Goal: Use online tool/utility: Utilize a website feature to perform a specific function

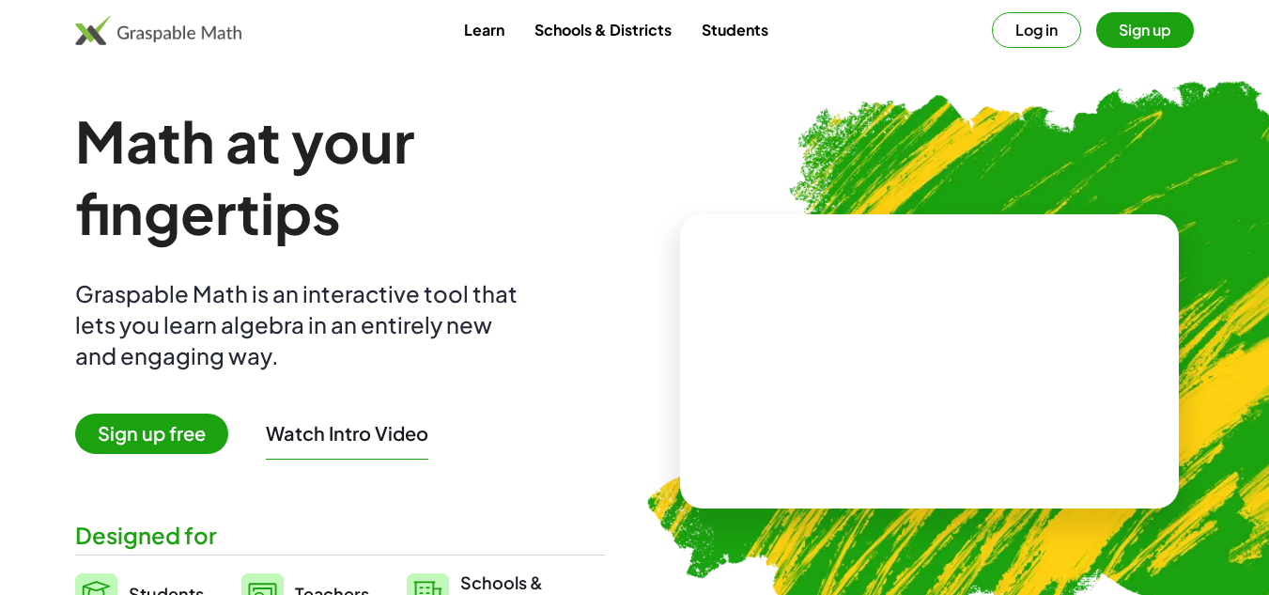
click at [1149, 35] on button "Sign up" at bounding box center [1145, 30] width 98 height 36
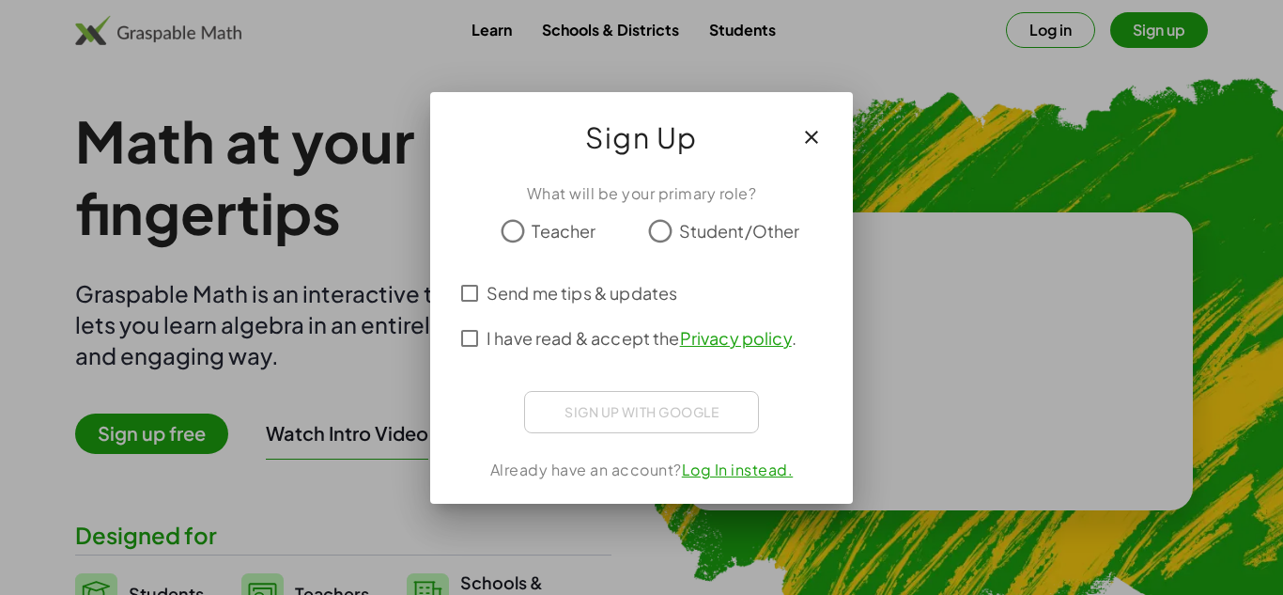
click at [537, 232] on span "Teacher" at bounding box center [564, 230] width 64 height 25
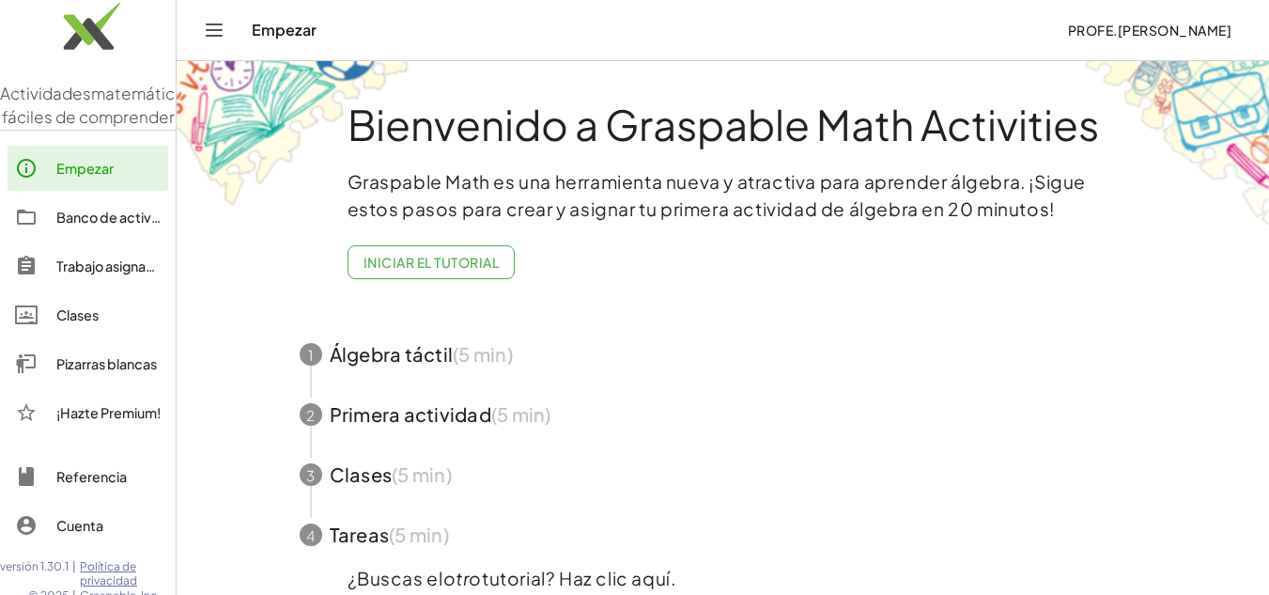
scroll to position [94, 0]
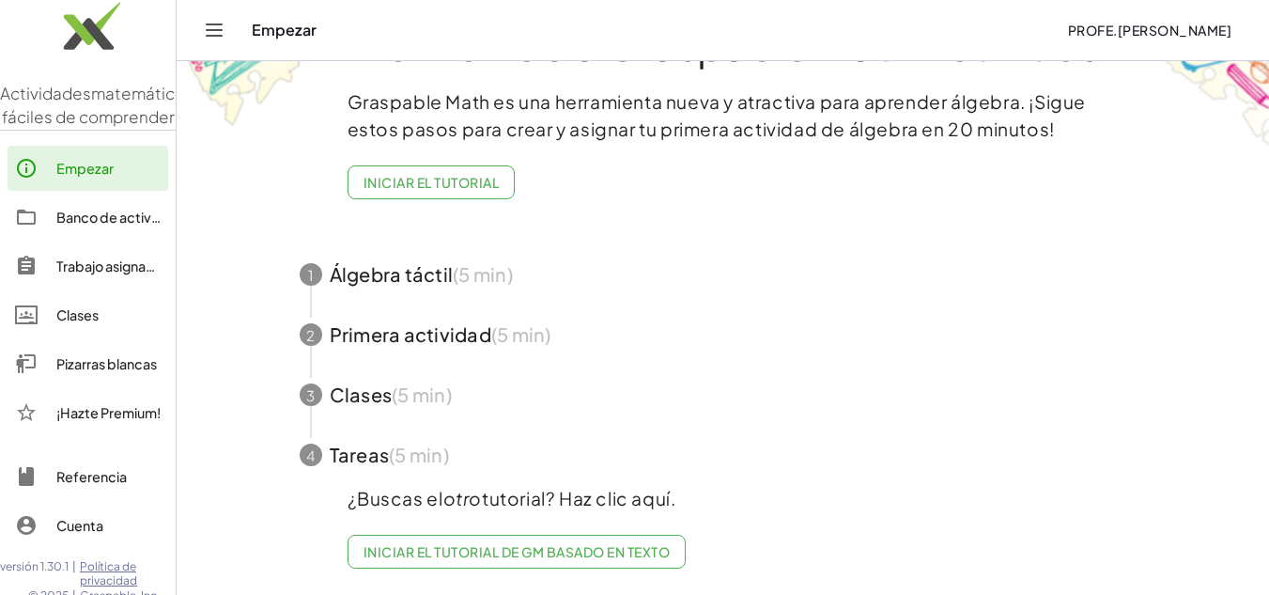
click at [703, 326] on span "button" at bounding box center [723, 334] width 892 height 60
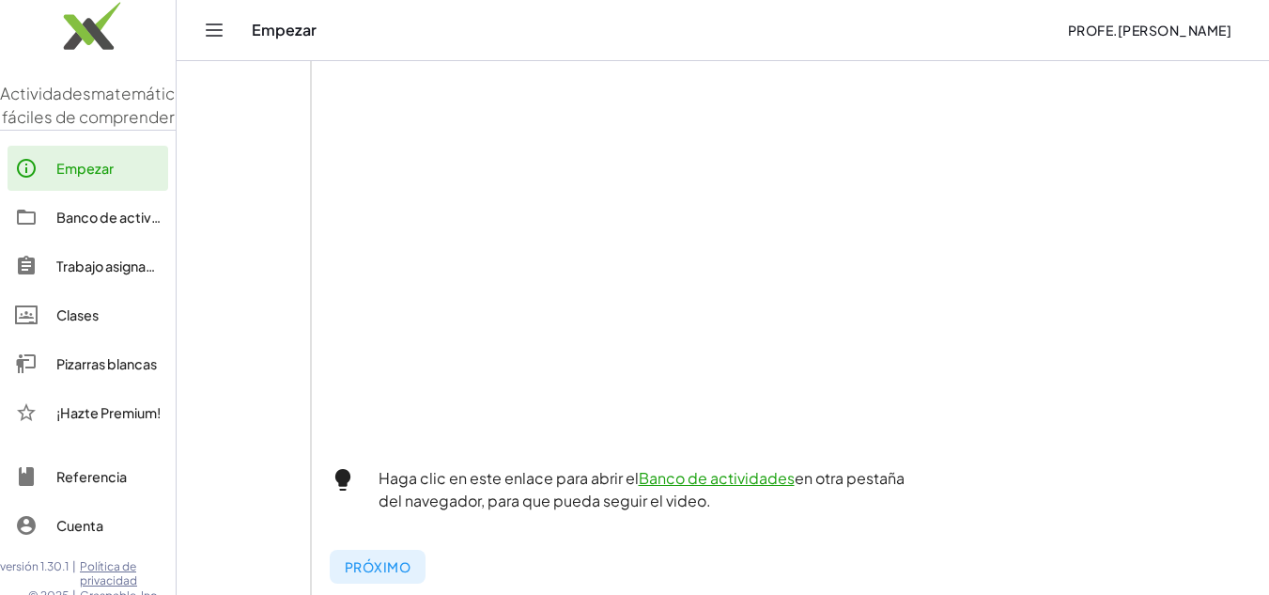
scroll to position [418, 0]
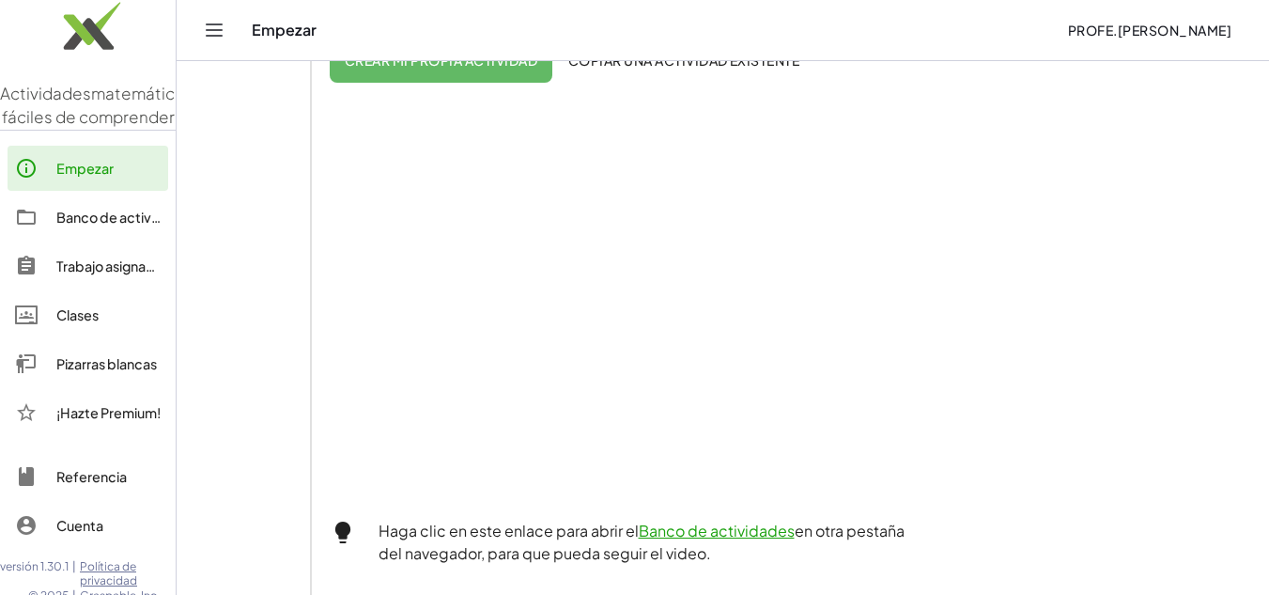
click at [100, 177] on font "Empezar" at bounding box center [84, 168] width 57 height 17
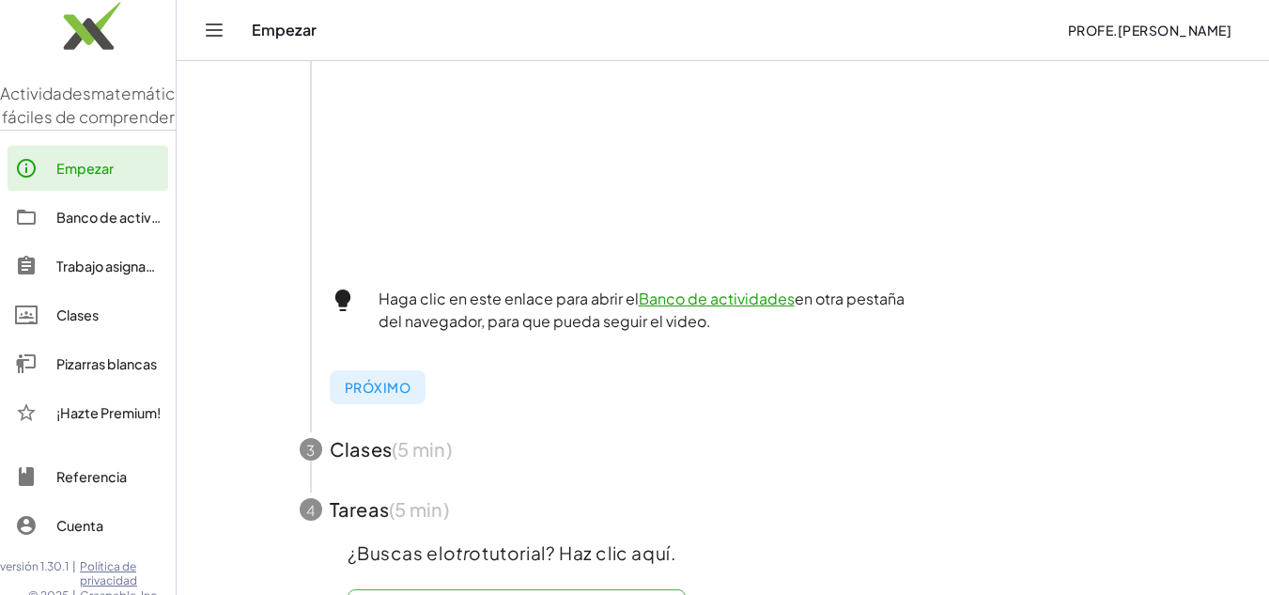
scroll to position [719, 0]
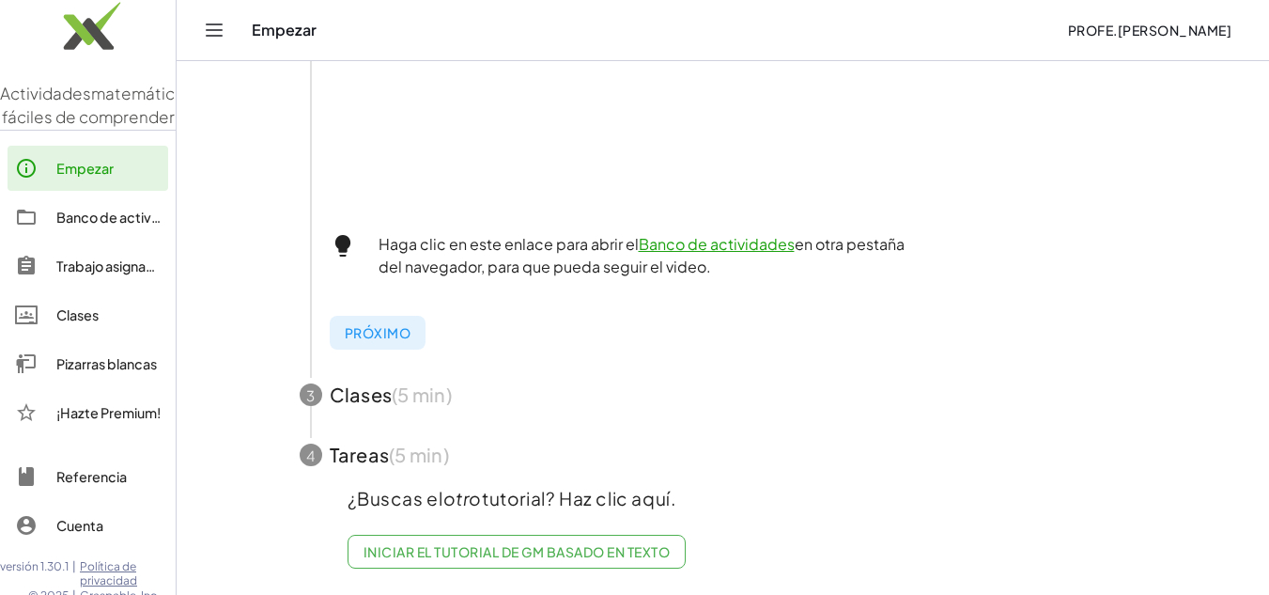
click at [93, 225] on font "Banco de actividades" at bounding box center [125, 217] width 139 height 17
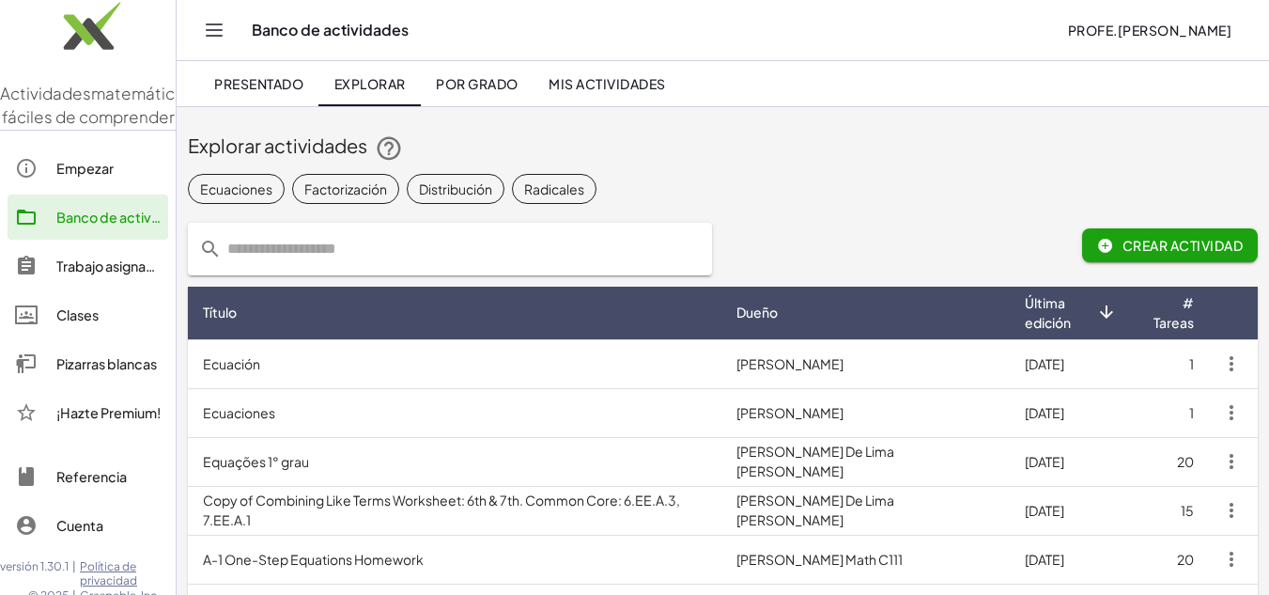
click at [97, 177] on font "Empezar" at bounding box center [84, 168] width 57 height 17
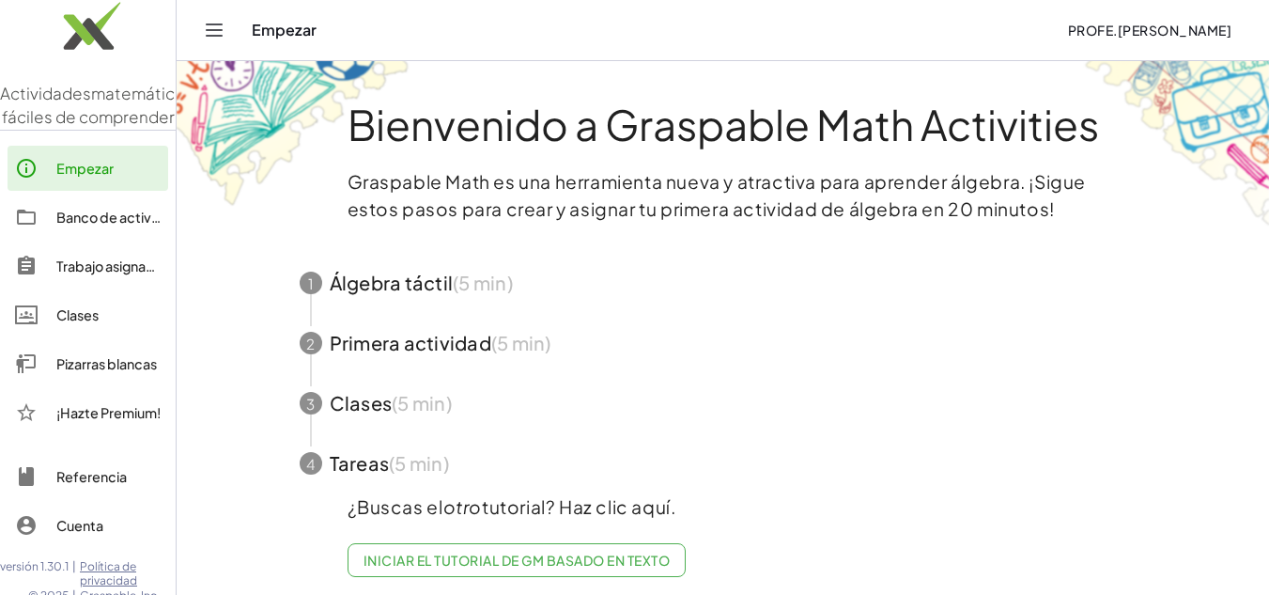
click at [281, 35] on div "Empezar" at bounding box center [652, 30] width 800 height 19
click at [286, 26] on div "Empezar" at bounding box center [652, 30] width 800 height 19
click at [222, 23] on icon "Cambiar navegación" at bounding box center [214, 30] width 23 height 23
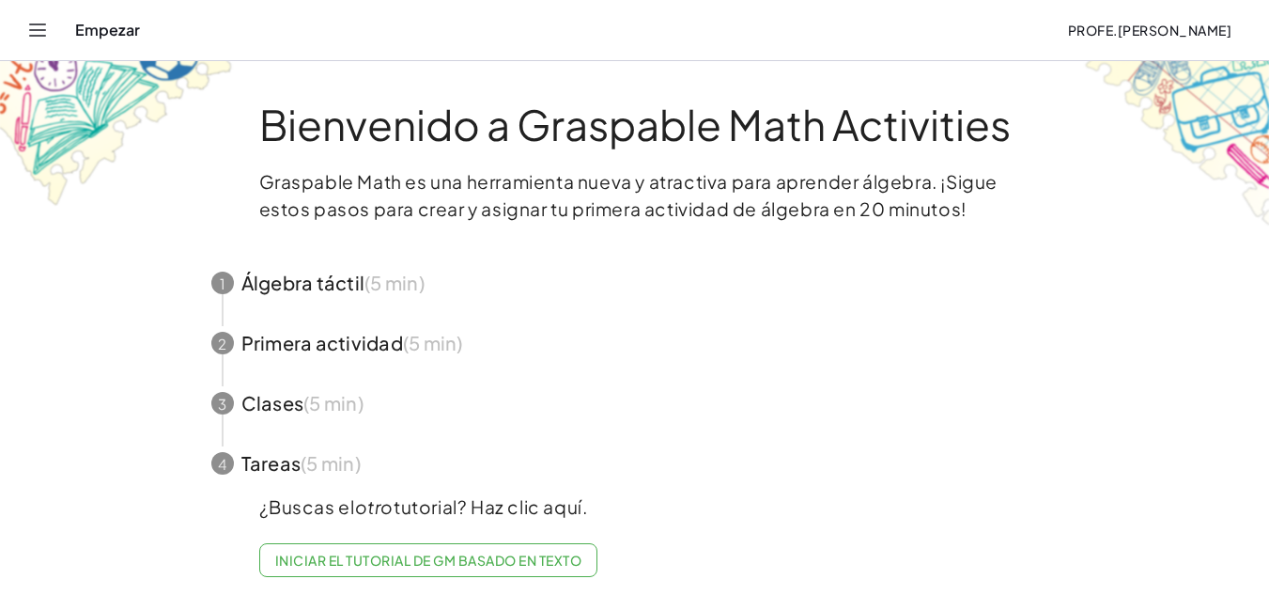
click at [31, 20] on icon "Cambiar navegación" at bounding box center [37, 30] width 23 height 23
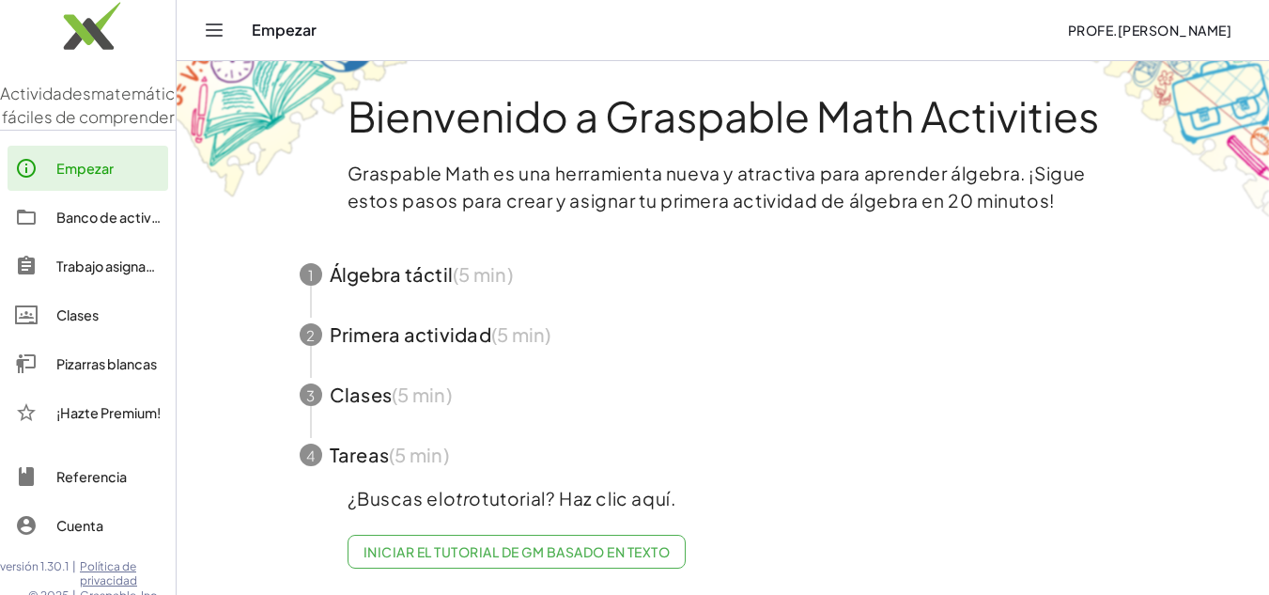
scroll to position [23, 0]
click at [667, 543] on font "Iniciar el tutorial de GM basado en texto" at bounding box center [516, 551] width 306 height 17
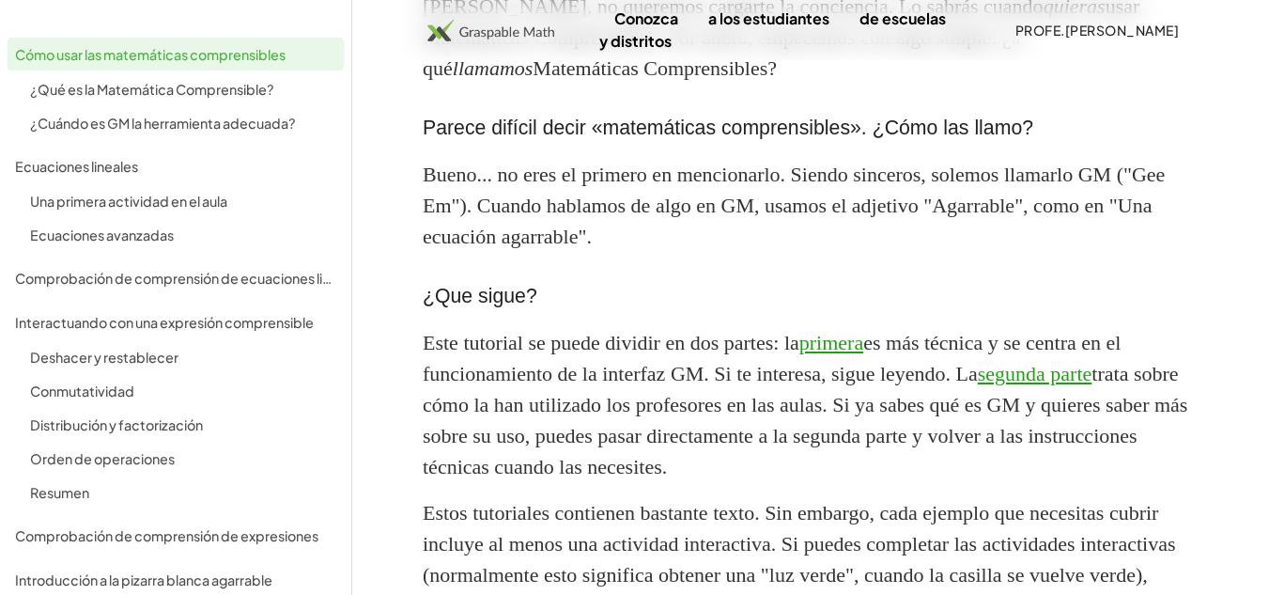
scroll to position [1785, 0]
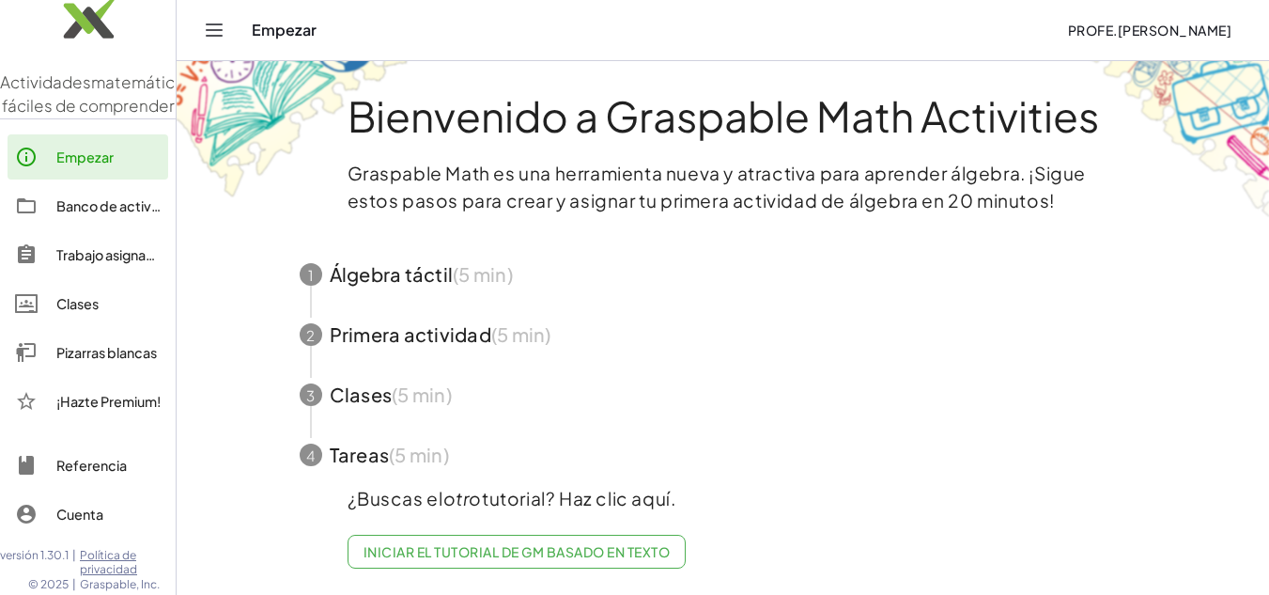
scroll to position [36, 0]
click at [91, 355] on font "Pizarras blancas" at bounding box center [106, 352] width 101 height 17
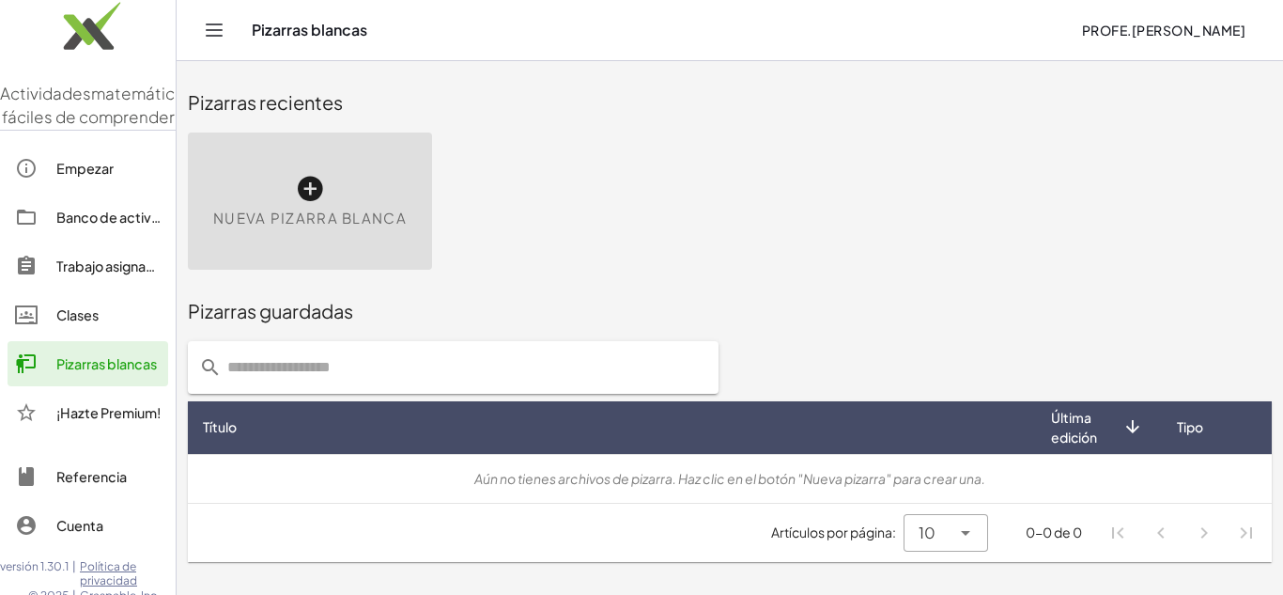
click at [304, 182] on icon at bounding box center [310, 189] width 30 height 30
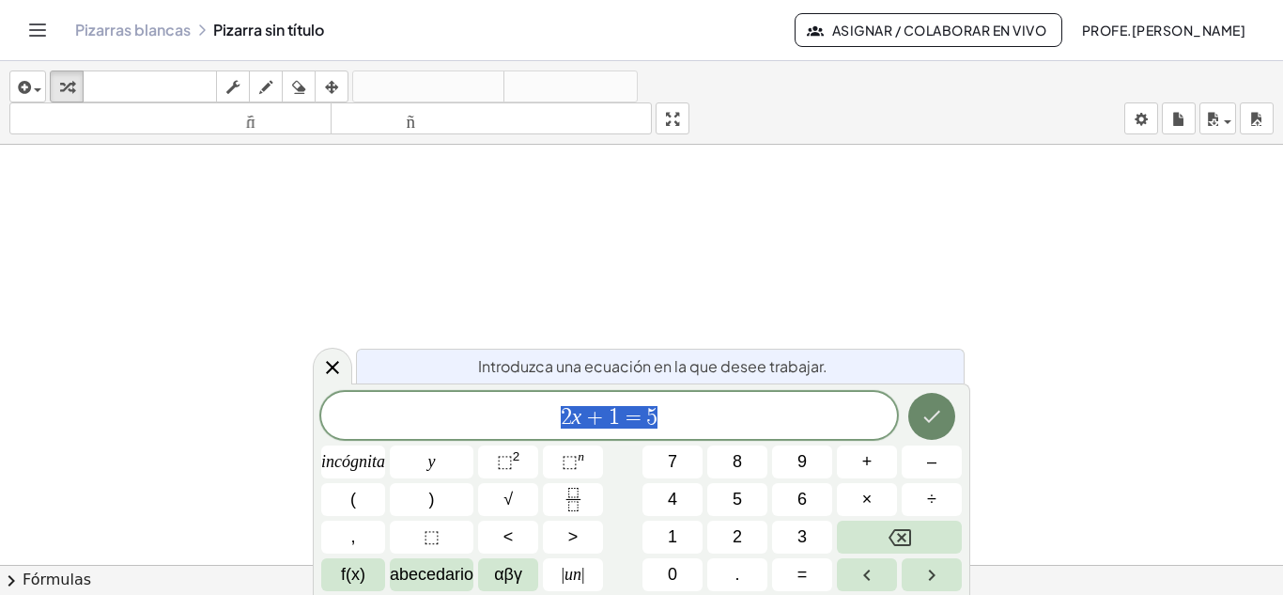
click at [938, 419] on icon "Hecho" at bounding box center [931, 416] width 23 height 23
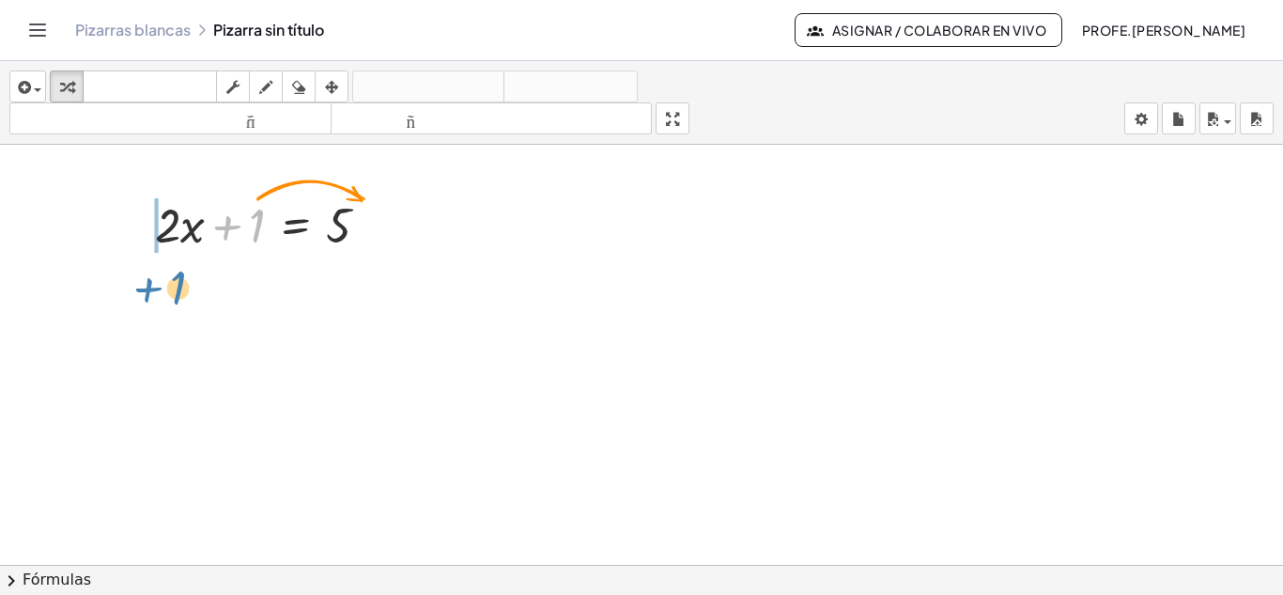
drag, startPoint x: 258, startPoint y: 222, endPoint x: 177, endPoint y: 295, distance: 109.7
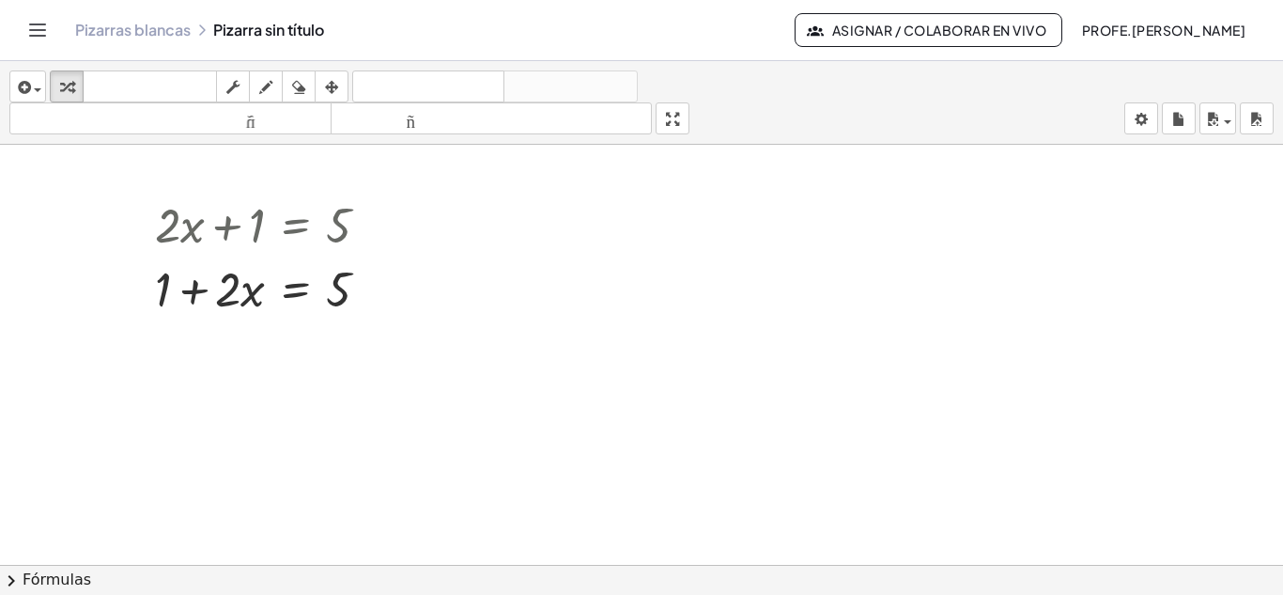
click at [500, 339] on div at bounding box center [641, 578] width 1283 height 866
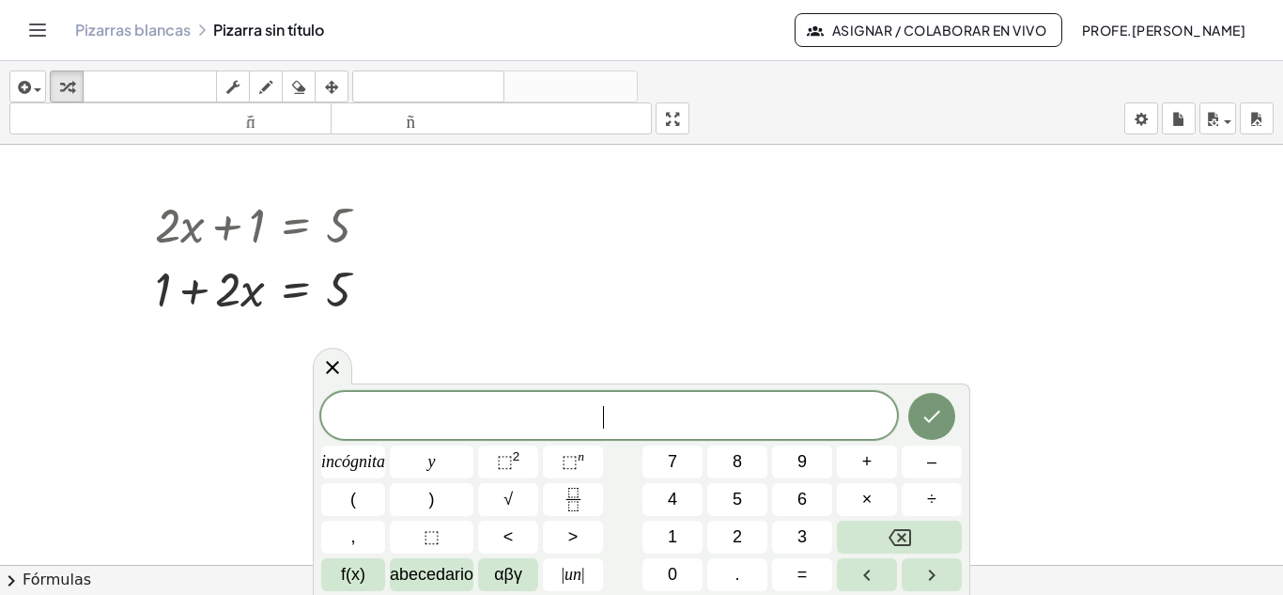
click at [492, 340] on div at bounding box center [641, 578] width 1283 height 866
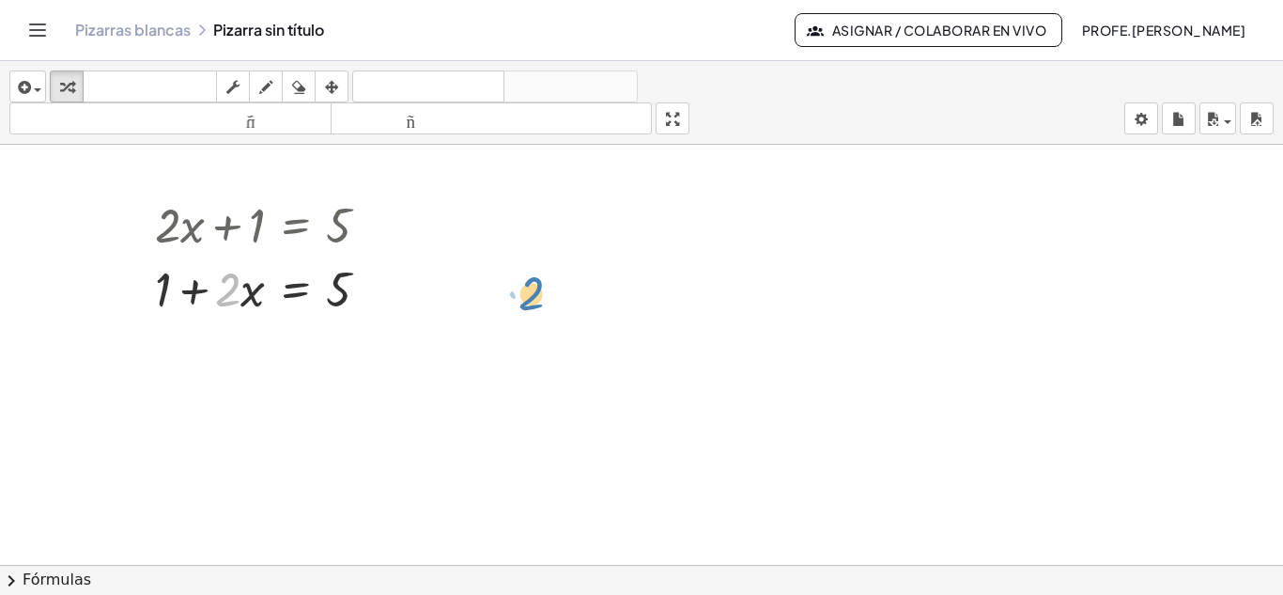
drag, startPoint x: 240, startPoint y: 280, endPoint x: 551, endPoint y: 284, distance: 311.9
drag, startPoint x: 272, startPoint y: 325, endPoint x: 503, endPoint y: 391, distance: 240.2
click at [503, 391] on div "+ · 2 · x + 1 = 5 · 2 + · 2 · x + 1 = 5" at bounding box center [641, 578] width 1283 height 866
click at [557, 267] on div at bounding box center [641, 578] width 1283 height 866
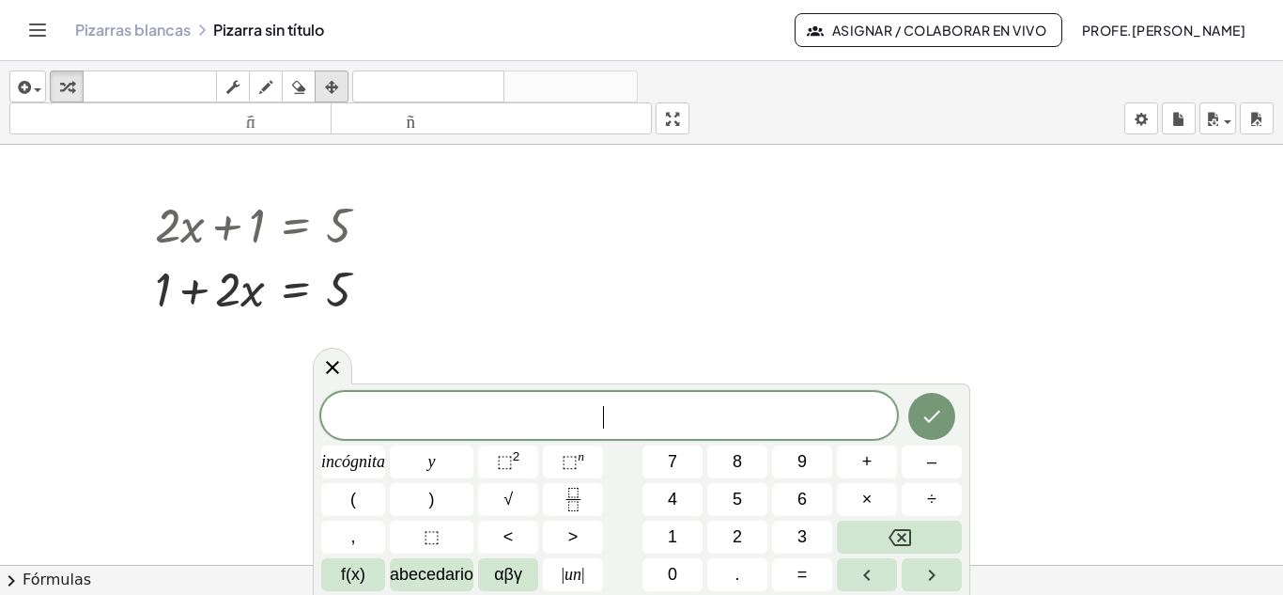
click at [332, 86] on icon "button" at bounding box center [331, 87] width 13 height 23
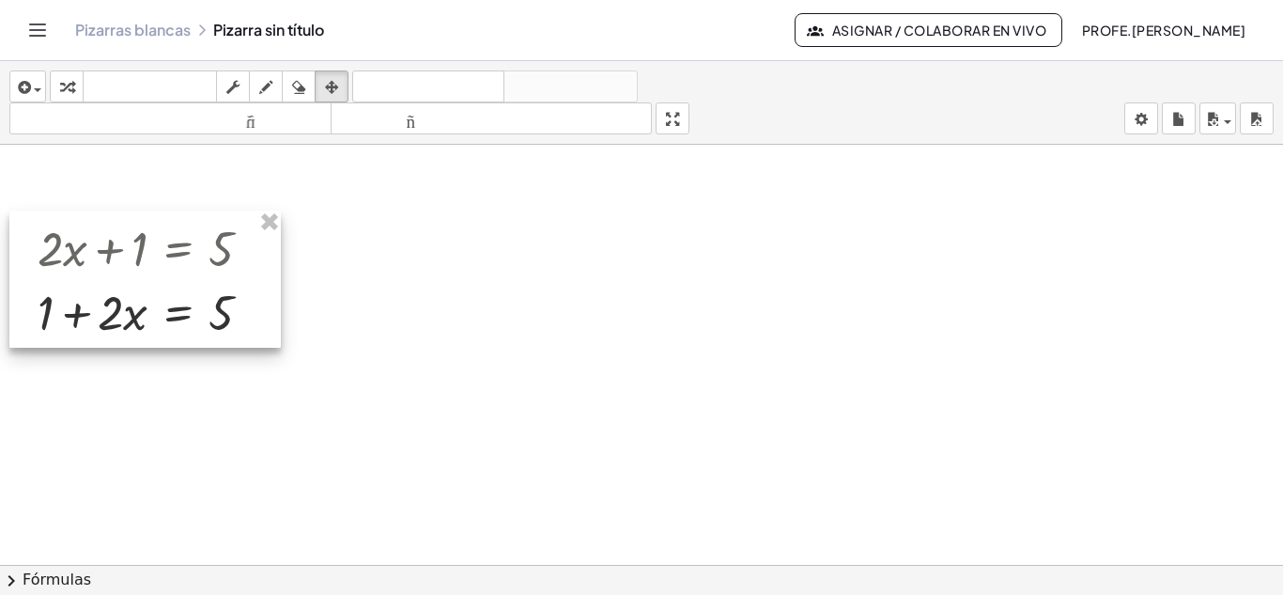
drag, startPoint x: 262, startPoint y: 245, endPoint x: 216, endPoint y: 267, distance: 50.8
click at [147, 268] on div at bounding box center [144, 278] width 271 height 137
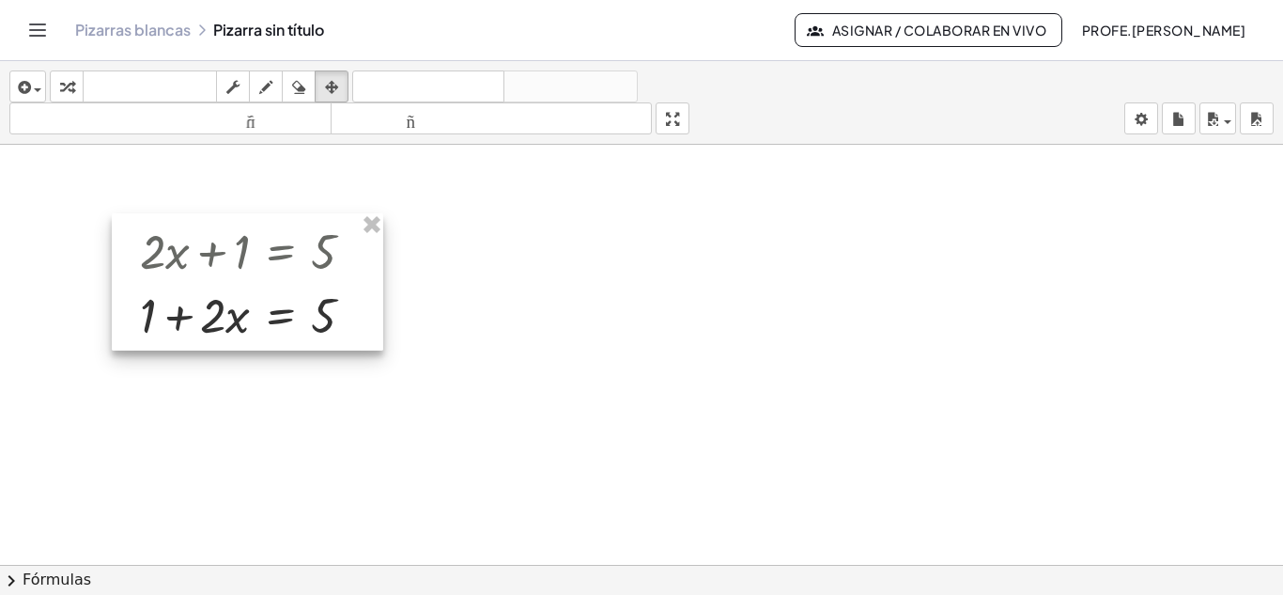
drag, startPoint x: 203, startPoint y: 266, endPoint x: 252, endPoint y: 271, distance: 49.1
click at [252, 271] on div at bounding box center [247, 281] width 271 height 137
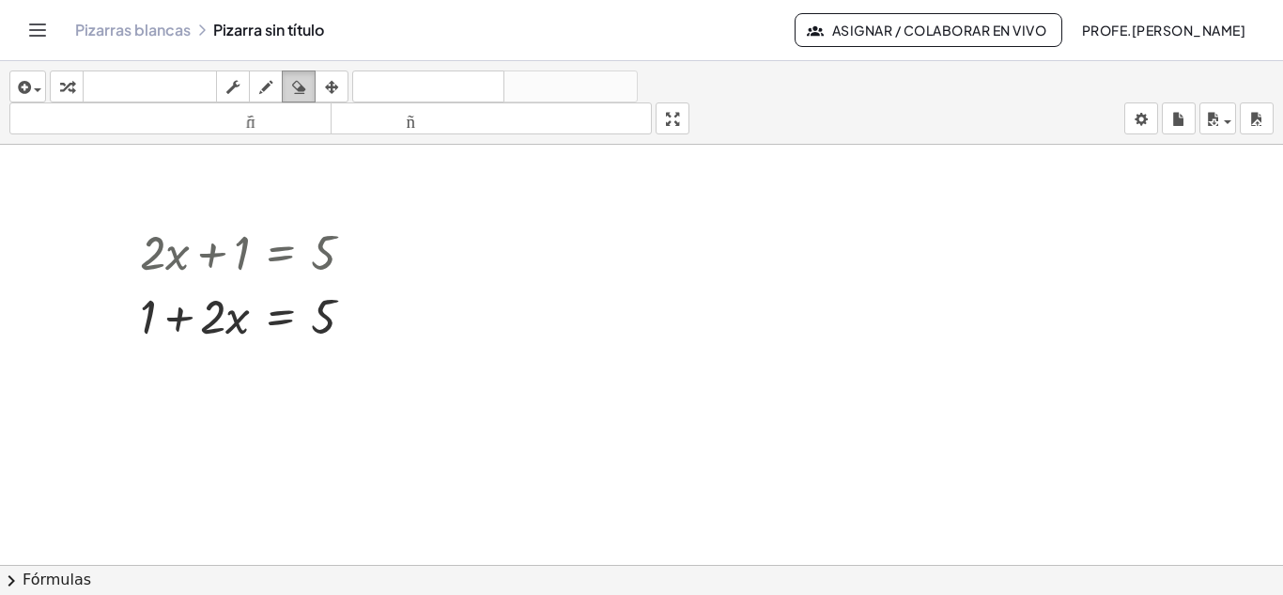
click at [302, 72] on button "borrar" at bounding box center [299, 86] width 34 height 32
drag, startPoint x: 291, startPoint y: 339, endPoint x: 294, endPoint y: 318, distance: 20.9
click at [291, 338] on div at bounding box center [641, 578] width 1283 height 866
click at [316, 317] on div at bounding box center [641, 578] width 1283 height 866
drag, startPoint x: 267, startPoint y: 326, endPoint x: 354, endPoint y: 325, distance: 87.4
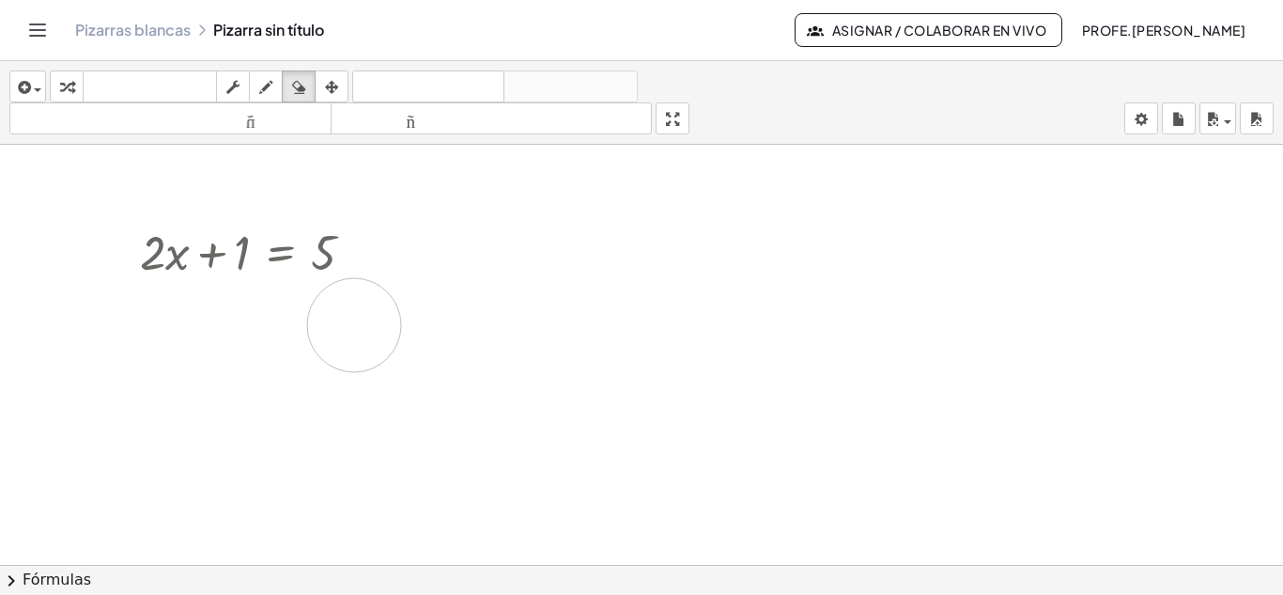
click at [354, 325] on div at bounding box center [641, 578] width 1283 height 866
drag, startPoint x: 363, startPoint y: 315, endPoint x: 124, endPoint y: 318, distance: 238.6
click at [124, 318] on div at bounding box center [641, 578] width 1283 height 866
click at [177, 318] on div at bounding box center [641, 578] width 1283 height 866
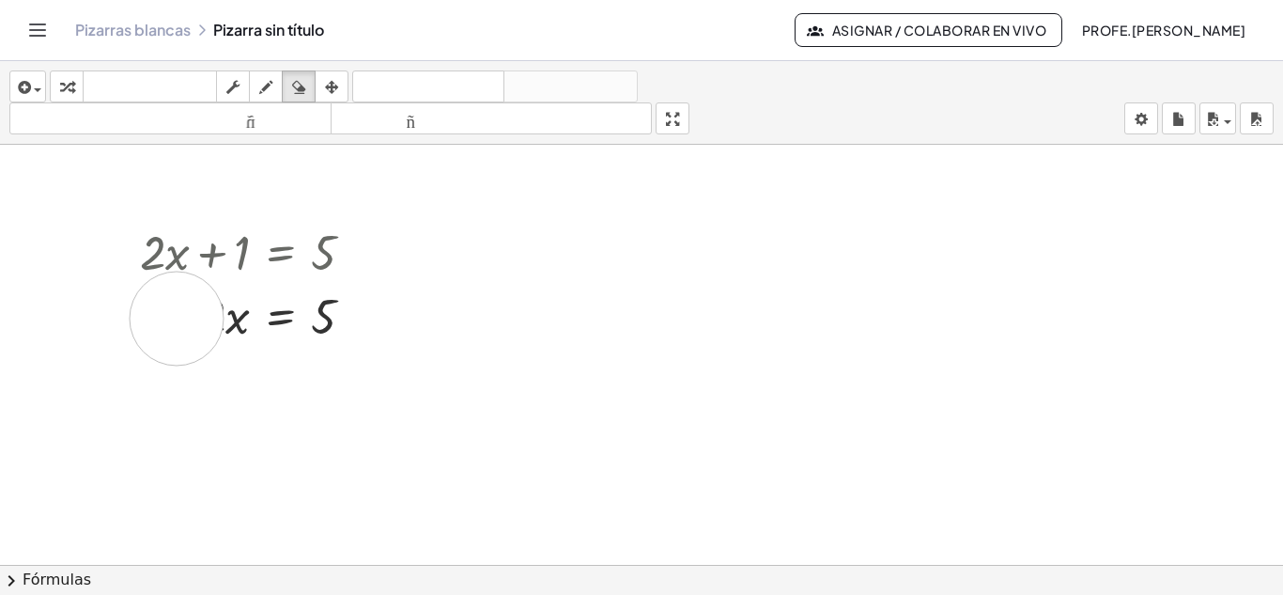
click at [177, 318] on div at bounding box center [641, 578] width 1283 height 866
click at [271, 327] on div at bounding box center [641, 578] width 1283 height 866
click at [332, 328] on div at bounding box center [641, 578] width 1283 height 866
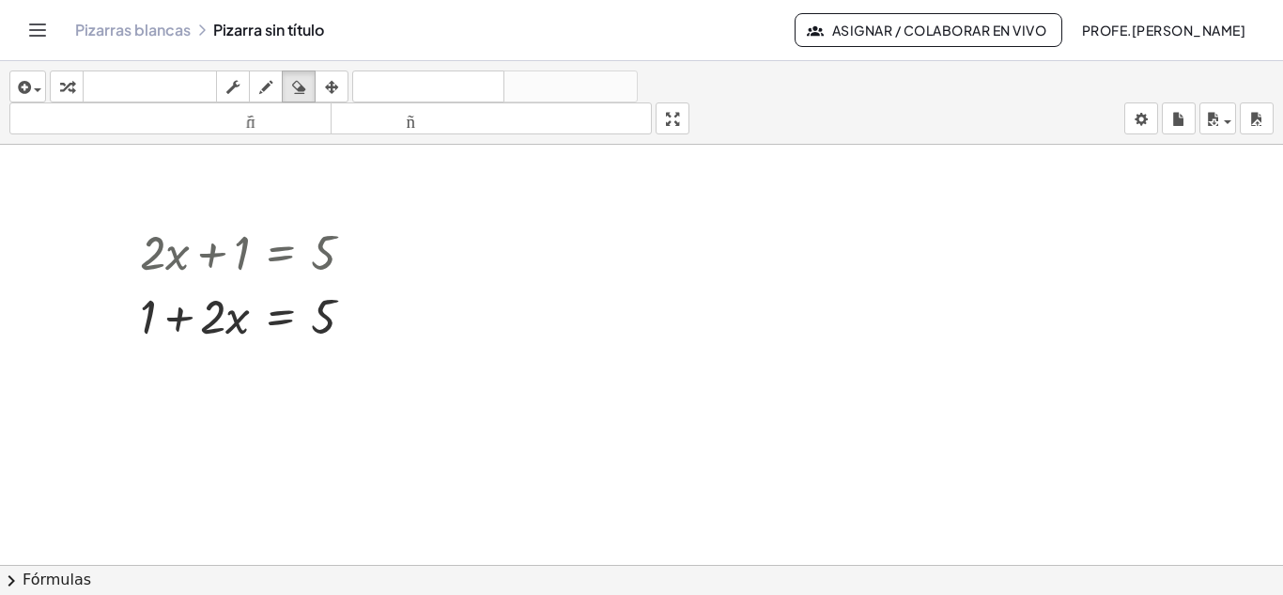
click at [332, 328] on div at bounding box center [641, 578] width 1283 height 866
click at [566, 342] on div at bounding box center [641, 578] width 1283 height 866
click at [269, 76] on icon "button" at bounding box center [265, 87] width 13 height 23
drag, startPoint x: 504, startPoint y: 270, endPoint x: 551, endPoint y: 332, distance: 77.8
click at [551, 332] on div at bounding box center [641, 578] width 1283 height 866
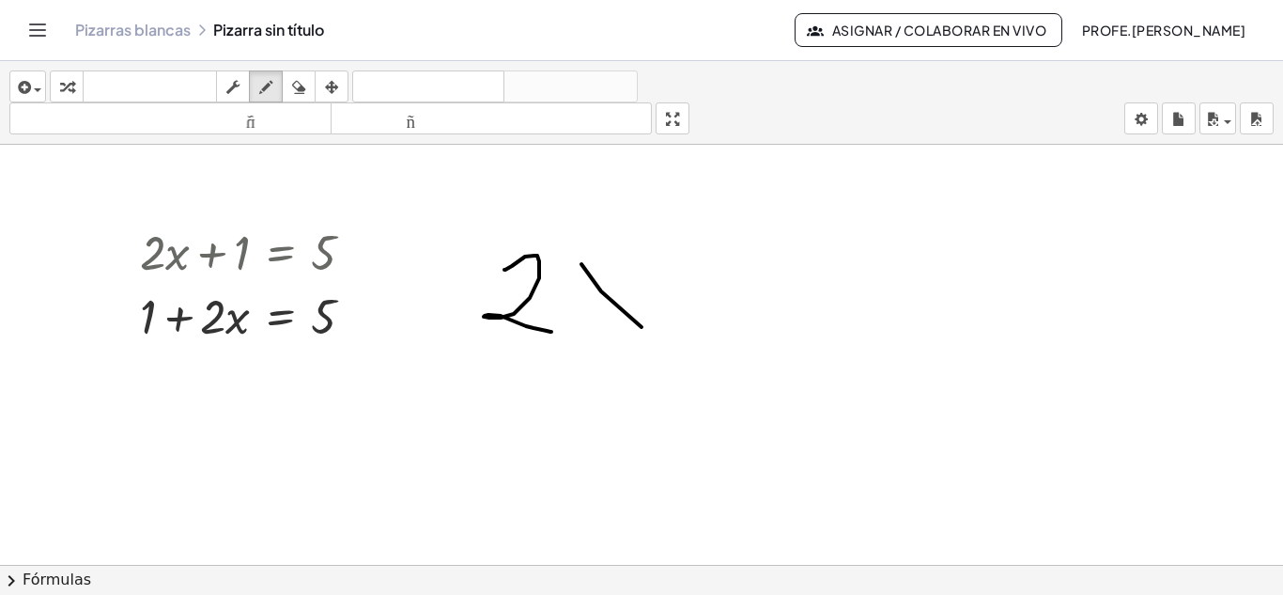
drag, startPoint x: 601, startPoint y: 291, endPoint x: 647, endPoint y: 306, distance: 48.4
click at [645, 330] on div at bounding box center [641, 578] width 1283 height 866
drag, startPoint x: 604, startPoint y: 324, endPoint x: 583, endPoint y: 345, distance: 29.2
click at [583, 345] on div at bounding box center [641, 578] width 1283 height 866
drag, startPoint x: 663, startPoint y: 271, endPoint x: 724, endPoint y: 305, distance: 69.8
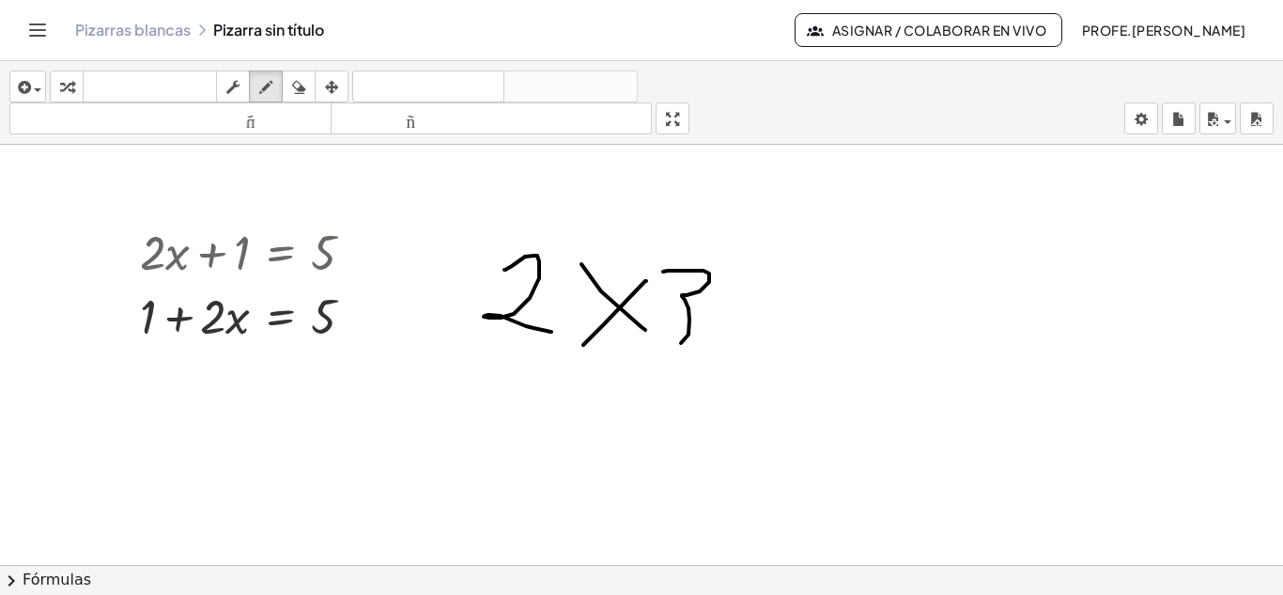
click at [652, 336] on div at bounding box center [641, 578] width 1283 height 866
drag, startPoint x: 762, startPoint y: 288, endPoint x: 847, endPoint y: 329, distance: 94.5
click at [846, 334] on div at bounding box center [641, 578] width 1283 height 866
click at [761, 359] on div at bounding box center [641, 578] width 1283 height 866
drag, startPoint x: 932, startPoint y: 288, endPoint x: 985, endPoint y: 332, distance: 69.4
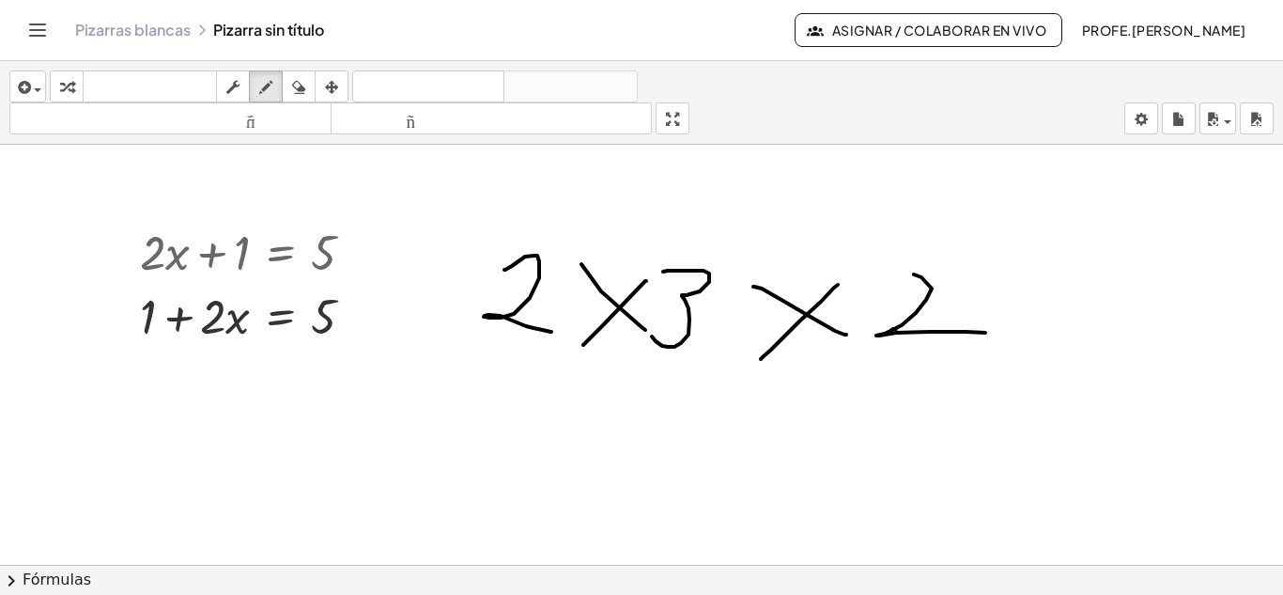
click at [985, 332] on div at bounding box center [641, 578] width 1283 height 866
drag, startPoint x: 985, startPoint y: 286, endPoint x: 1026, endPoint y: 299, distance: 42.5
click at [1057, 277] on div at bounding box center [641, 578] width 1283 height 866
drag, startPoint x: 1007, startPoint y: 322, endPoint x: 1099, endPoint y: 293, distance: 96.5
click at [1080, 321] on div at bounding box center [641, 578] width 1283 height 866
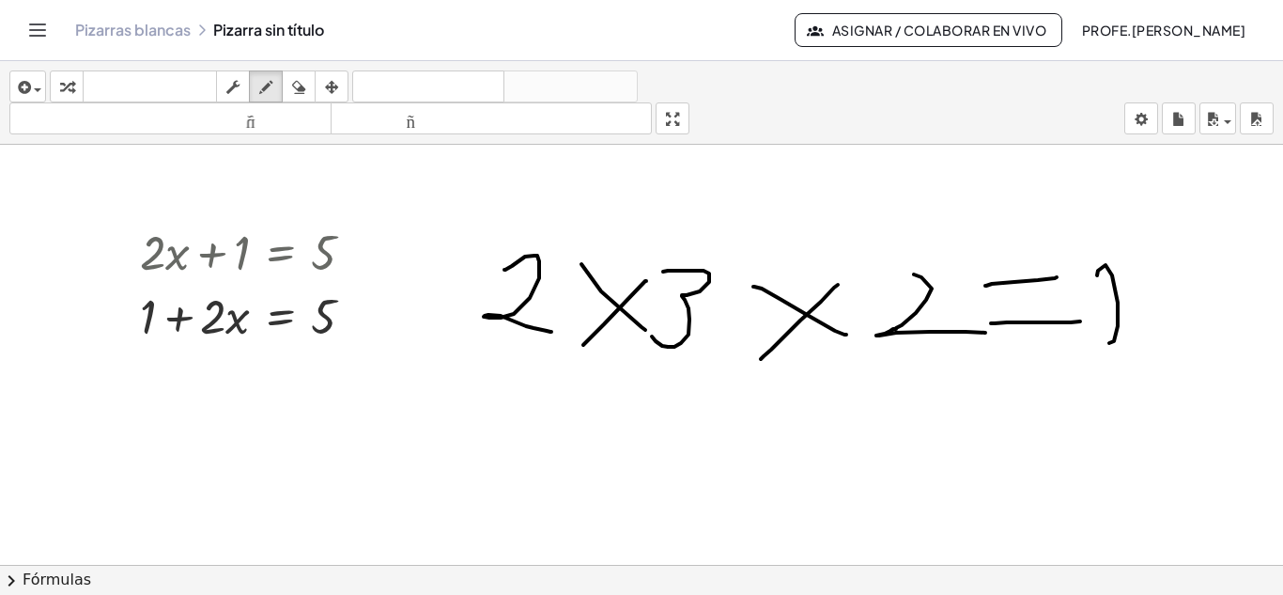
drag, startPoint x: 1098, startPoint y: 271, endPoint x: 1174, endPoint y: 322, distance: 92.0
click at [1173, 339] on div at bounding box center [641, 578] width 1283 height 866
drag, startPoint x: 1194, startPoint y: 253, endPoint x: 1189, endPoint y: 318, distance: 65.9
click at [1189, 319] on div at bounding box center [641, 578] width 1283 height 866
click at [515, 294] on div at bounding box center [641, 578] width 1283 height 866
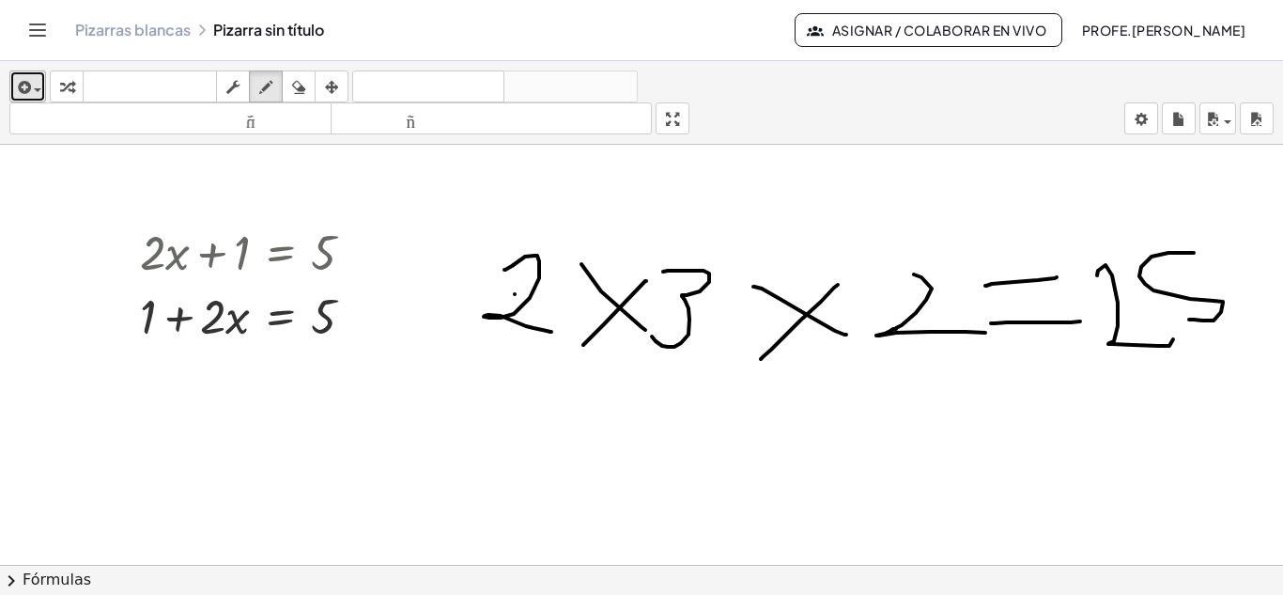
click at [39, 92] on div "button" at bounding box center [27, 86] width 27 height 23
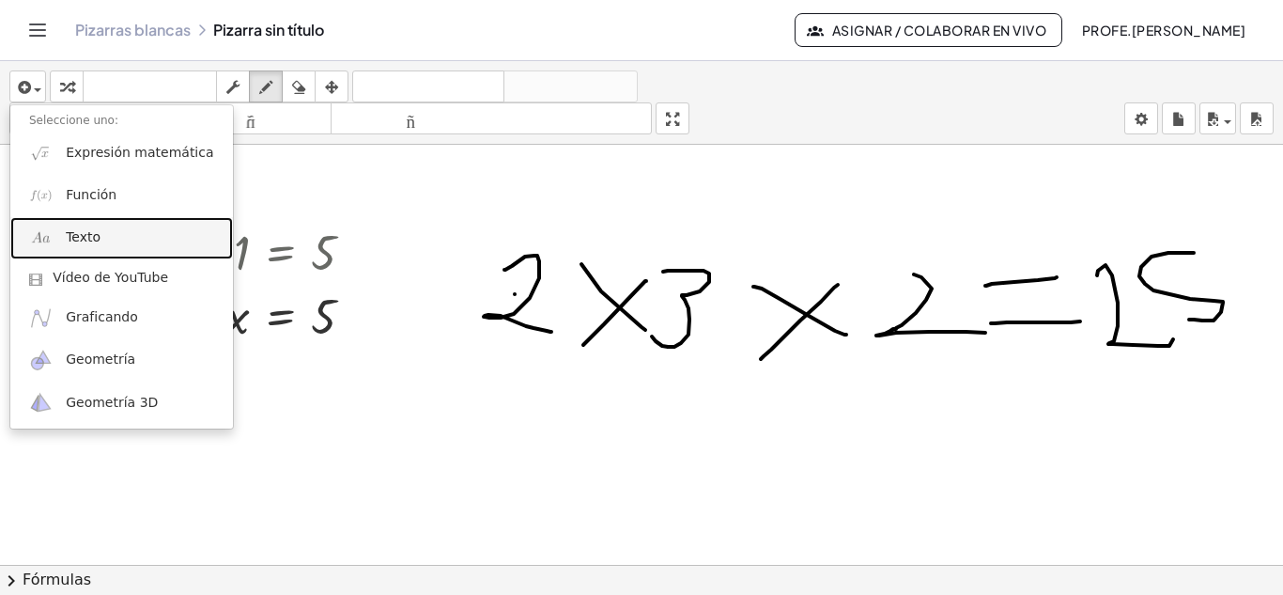
click at [153, 234] on link "Texto" at bounding box center [121, 238] width 223 height 42
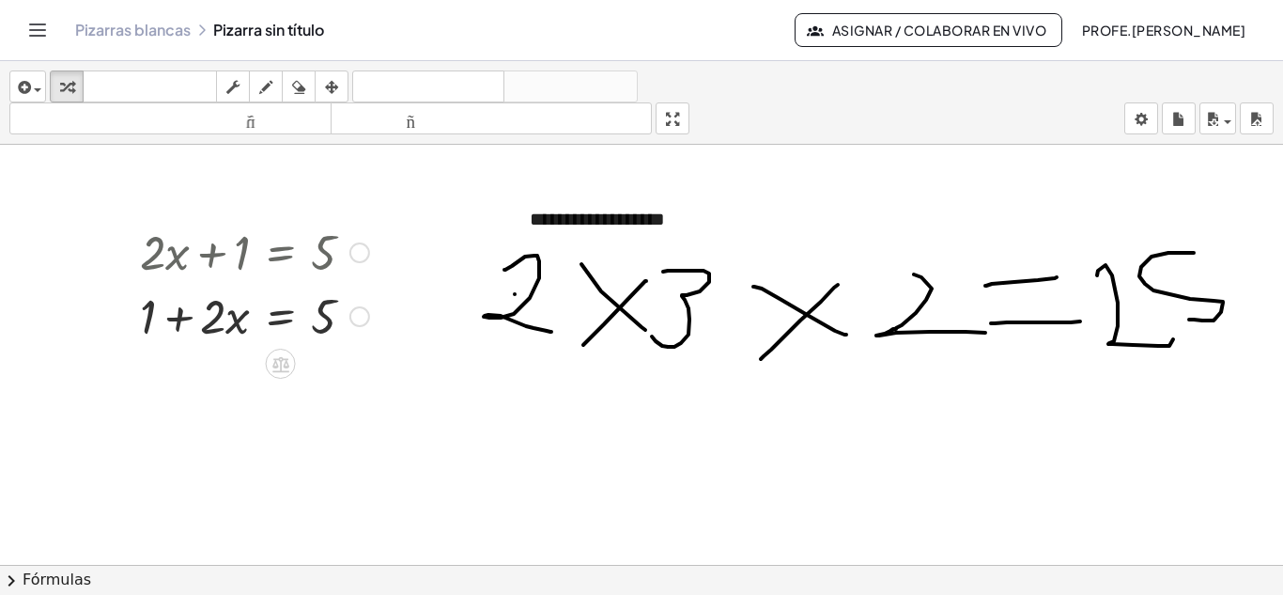
click at [153, 234] on div at bounding box center [255, 251] width 248 height 64
click at [37, 84] on div "button" at bounding box center [27, 86] width 27 height 23
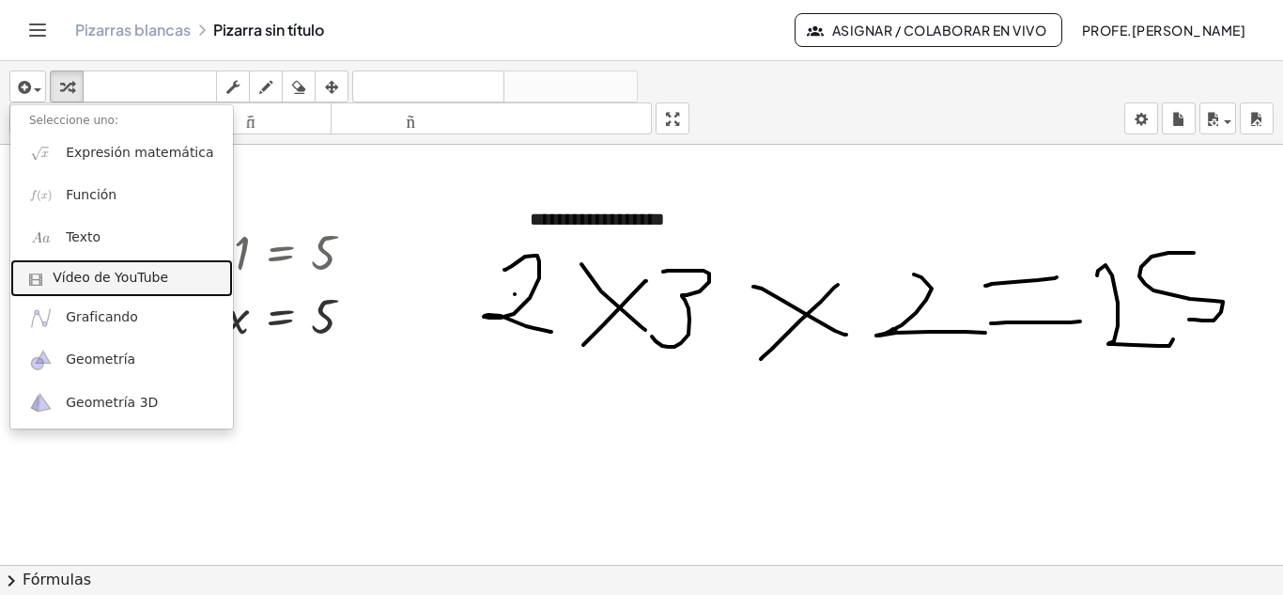
click at [156, 278] on font "Vídeo de YouTube" at bounding box center [111, 277] width 116 height 15
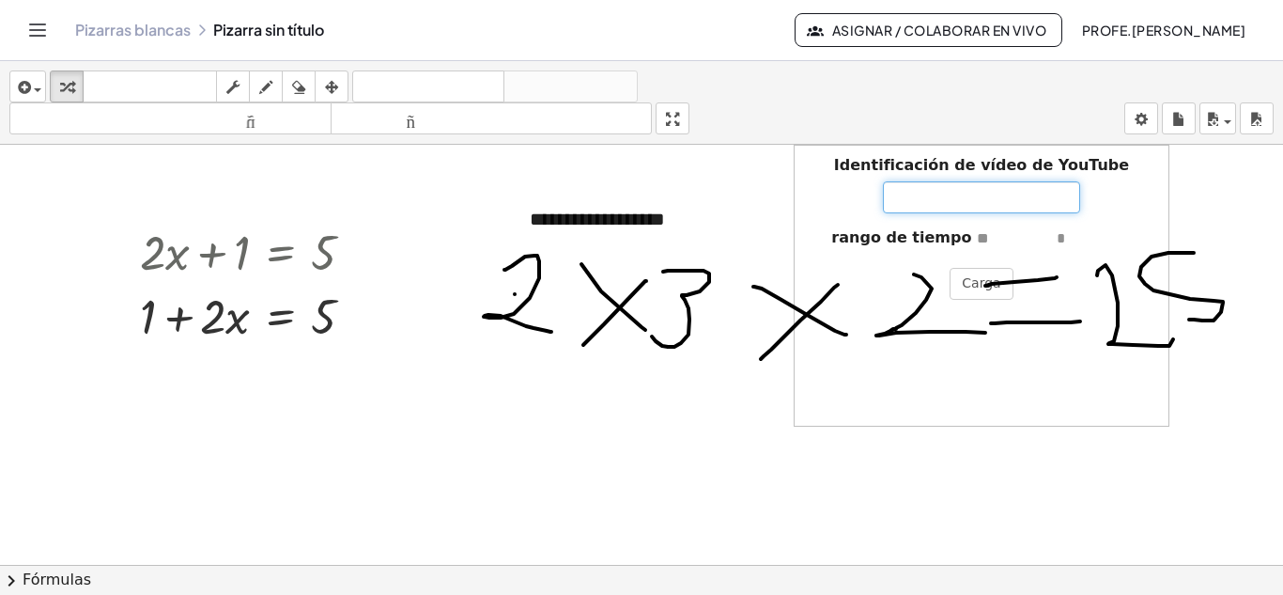
click at [1000, 197] on input "Identificación de vídeo de YouTube" at bounding box center [981, 197] width 197 height 32
click at [955, 193] on input "Identificación de vídeo de YouTube" at bounding box center [981, 197] width 197 height 32
paste input "**********"
type input "**********"
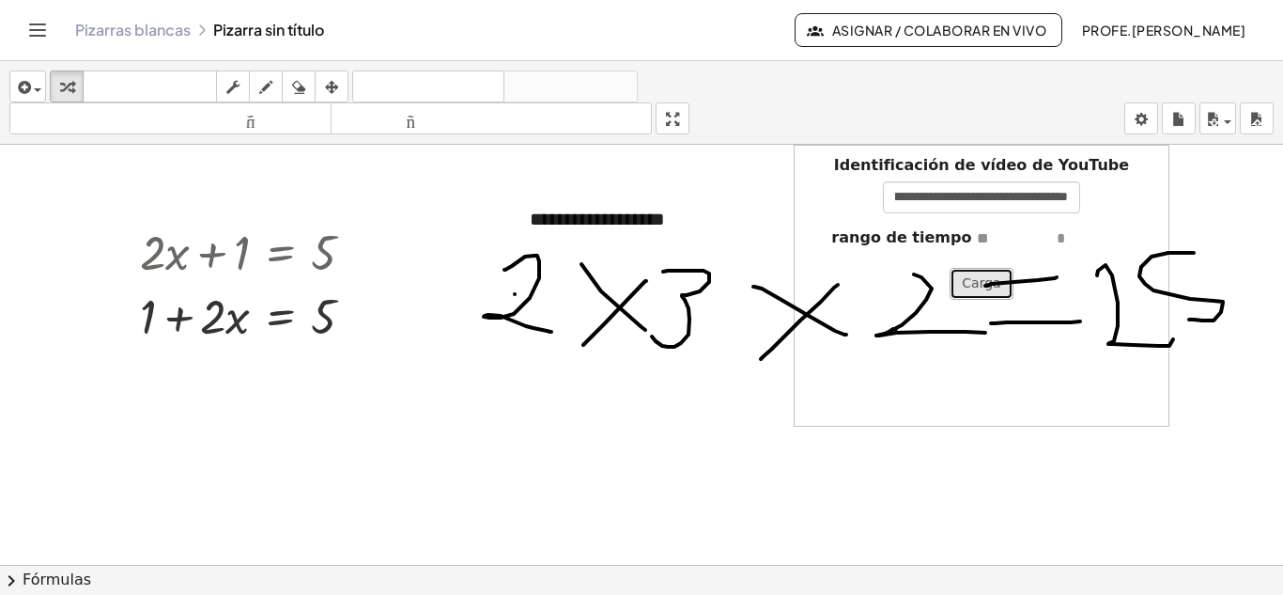
click at [972, 295] on button "Carga" at bounding box center [981, 284] width 63 height 32
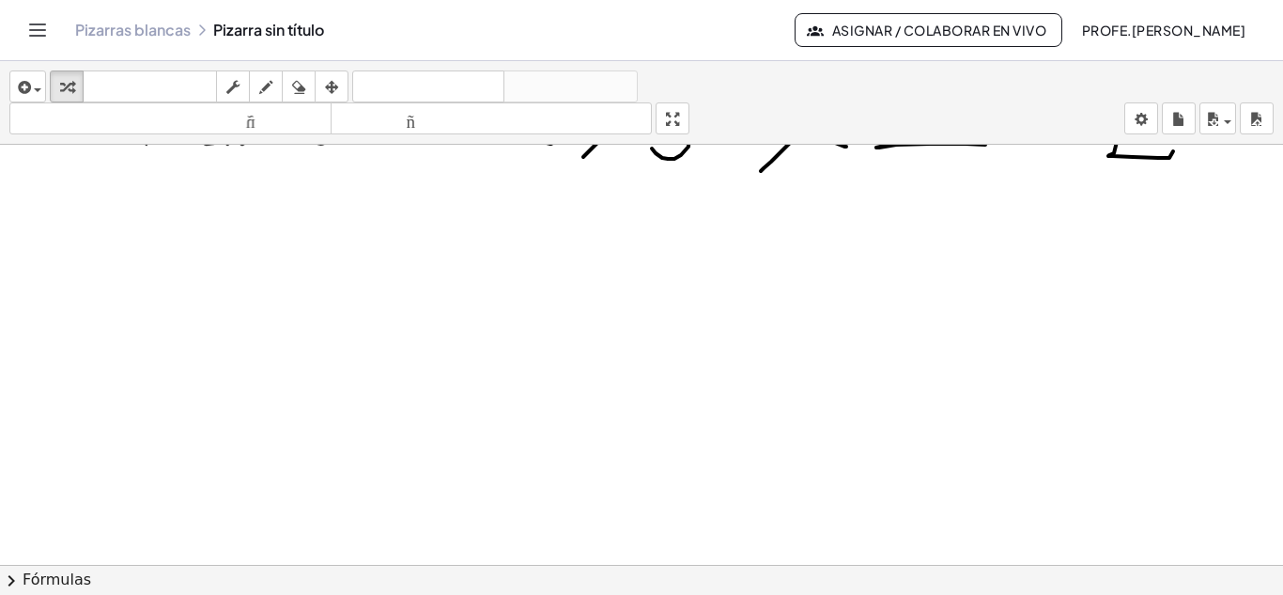
scroll to position [0, 0]
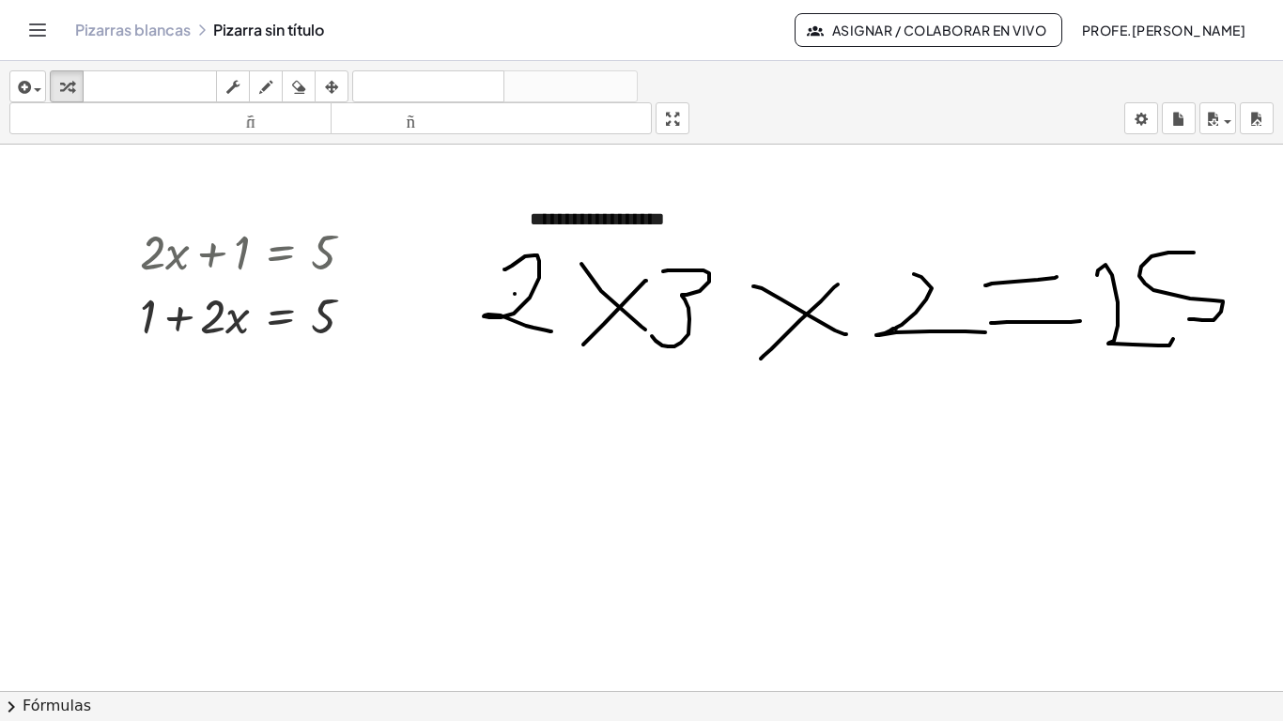
drag, startPoint x: 684, startPoint y: 117, endPoint x: 684, endPoint y: 199, distance: 81.7
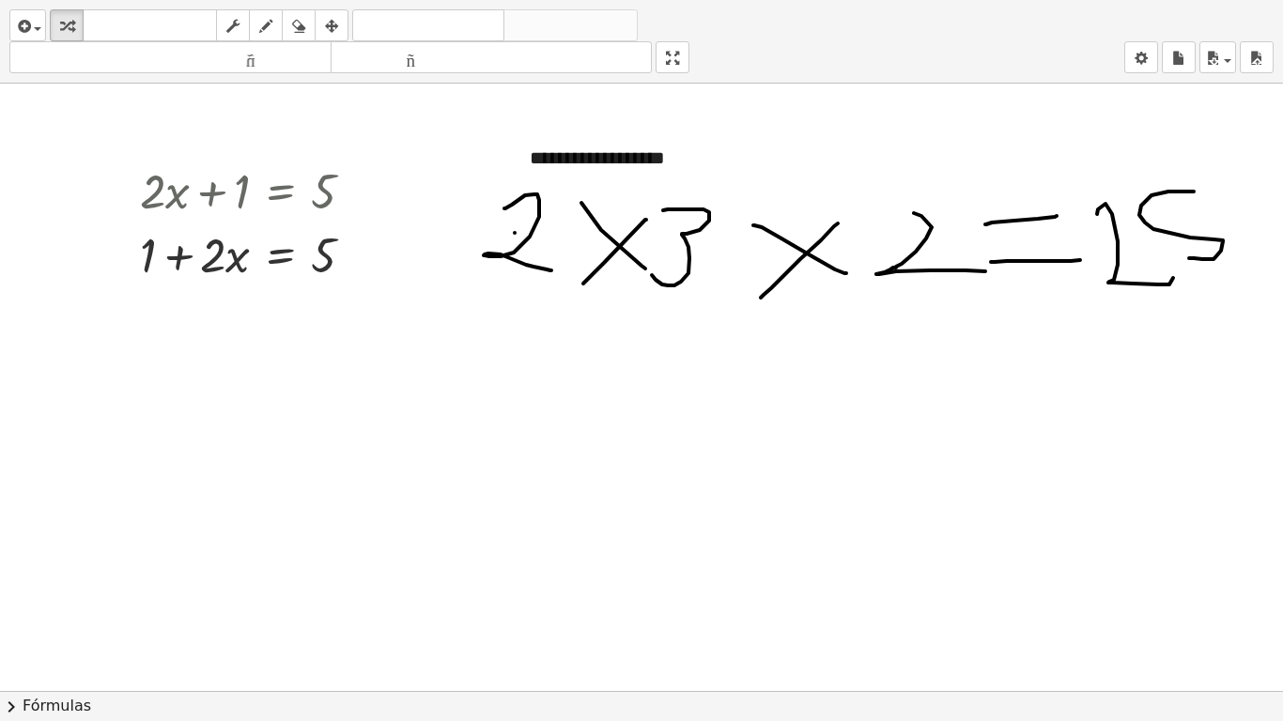
click at [684, 199] on div "**********" at bounding box center [641, 360] width 1283 height 721
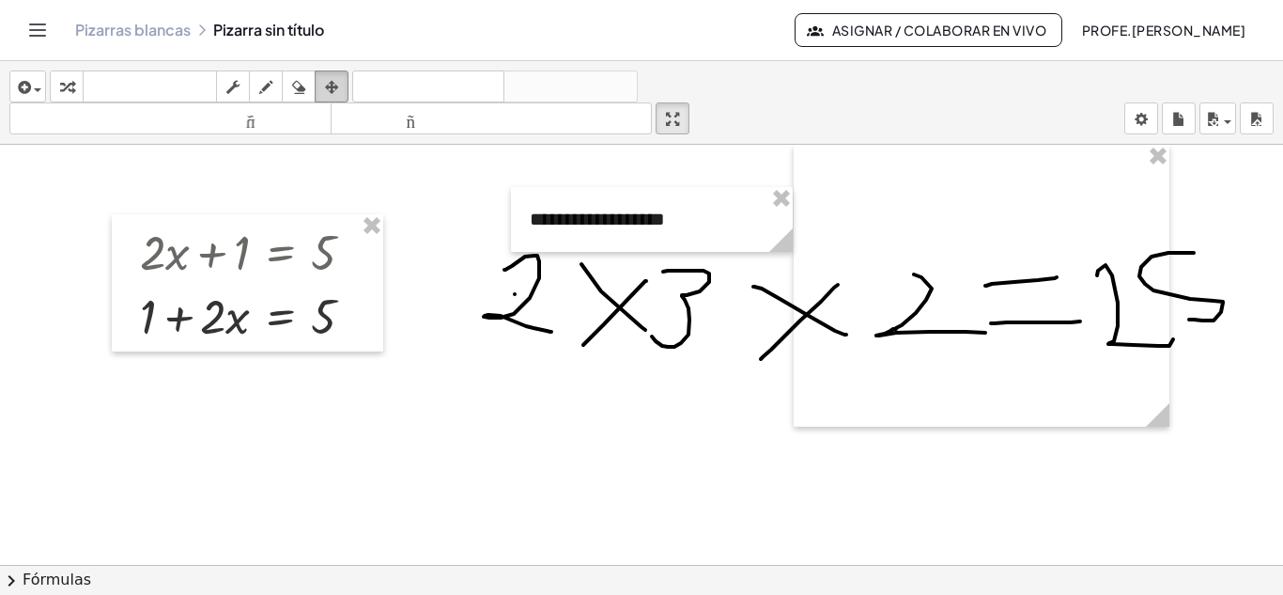
click at [333, 77] on icon "button" at bounding box center [331, 87] width 13 height 23
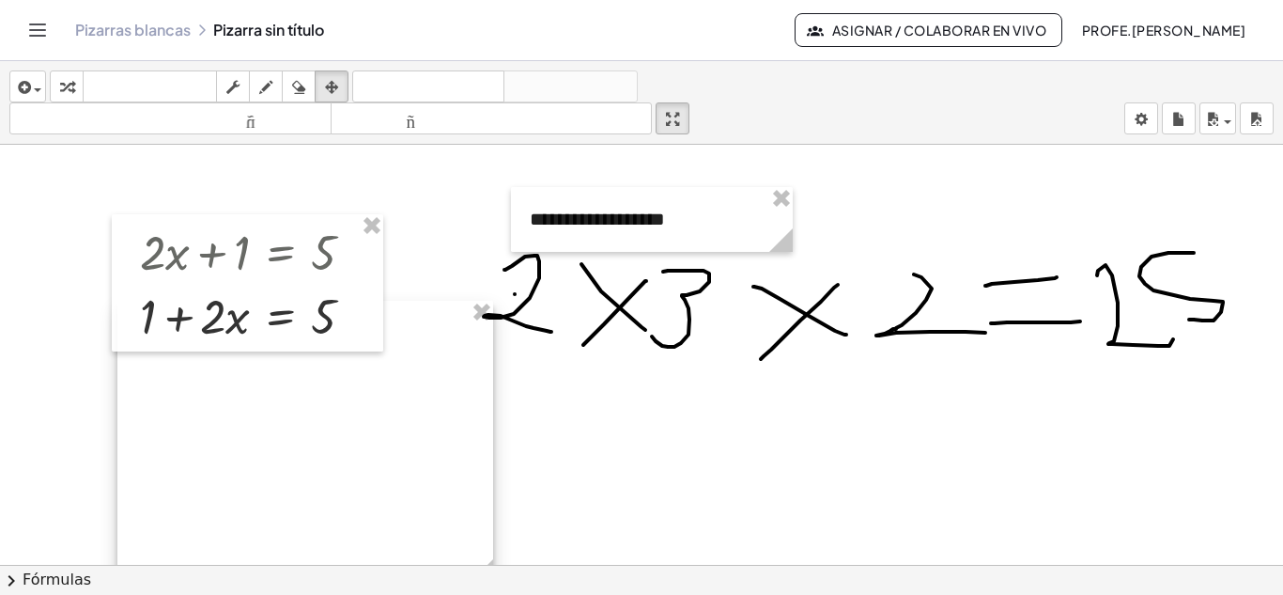
drag, startPoint x: 1117, startPoint y: 239, endPoint x: 475, endPoint y: 383, distance: 657.6
click at [443, 390] on div at bounding box center [305, 442] width 376 height 282
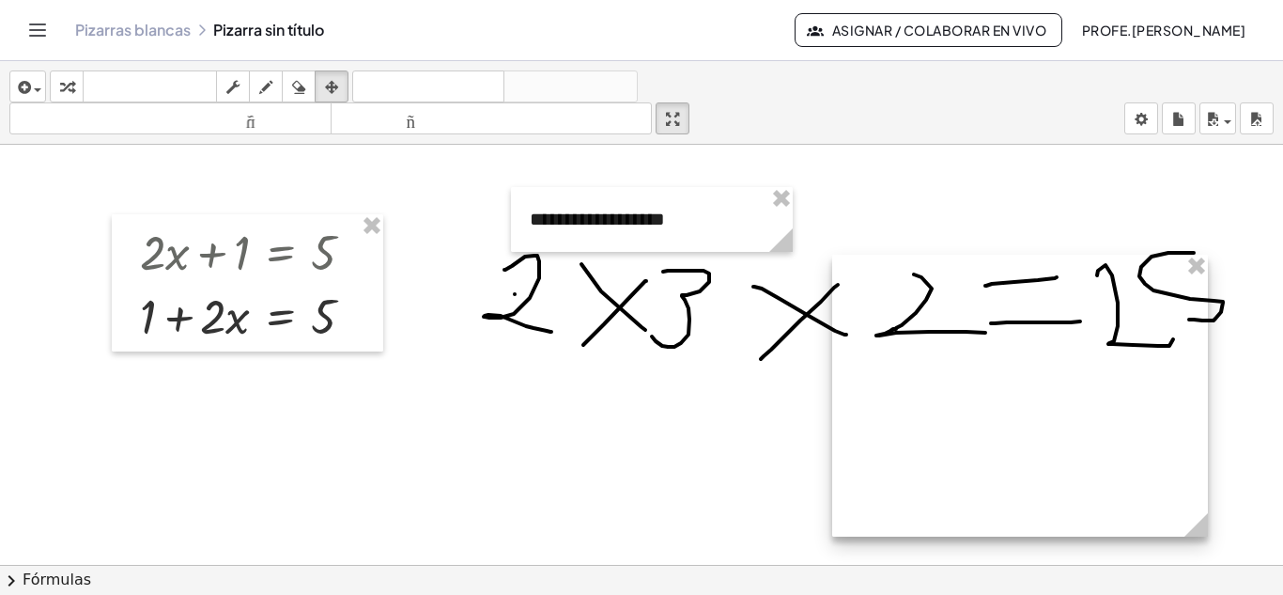
drag, startPoint x: 469, startPoint y: 379, endPoint x: 1135, endPoint y: 308, distance: 669.7
click at [1135, 308] on div at bounding box center [1020, 396] width 376 height 282
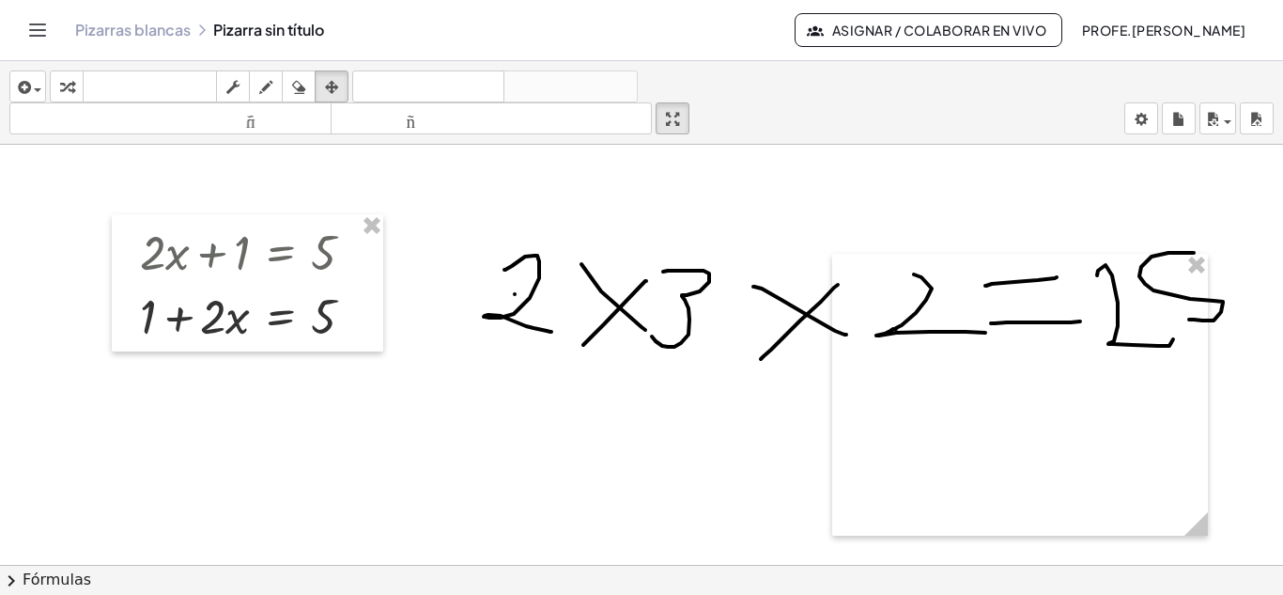
drag, startPoint x: 729, startPoint y: 406, endPoint x: 590, endPoint y: 460, distance: 149.3
click at [590, 460] on div at bounding box center [641, 578] width 1283 height 866
click at [344, 79] on div "button" at bounding box center [331, 86] width 24 height 23
drag, startPoint x: 778, startPoint y: 411, endPoint x: 554, endPoint y: 456, distance: 228.0
click at [547, 464] on div at bounding box center [641, 578] width 1283 height 866
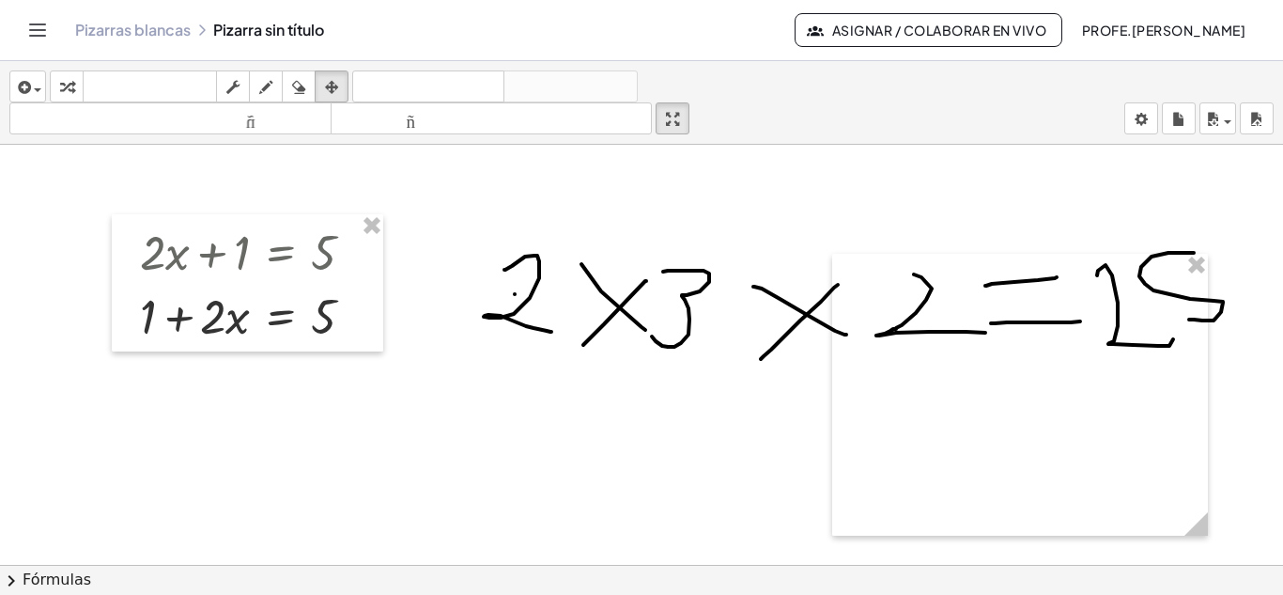
drag, startPoint x: 705, startPoint y: 271, endPoint x: 565, endPoint y: 238, distance: 144.0
click at [611, 318] on div at bounding box center [641, 578] width 1283 height 866
drag, startPoint x: 512, startPoint y: 172, endPoint x: 365, endPoint y: 207, distance: 150.6
click at [365, 207] on div at bounding box center [641, 578] width 1283 height 866
click at [334, 80] on icon "button" at bounding box center [331, 87] width 13 height 23
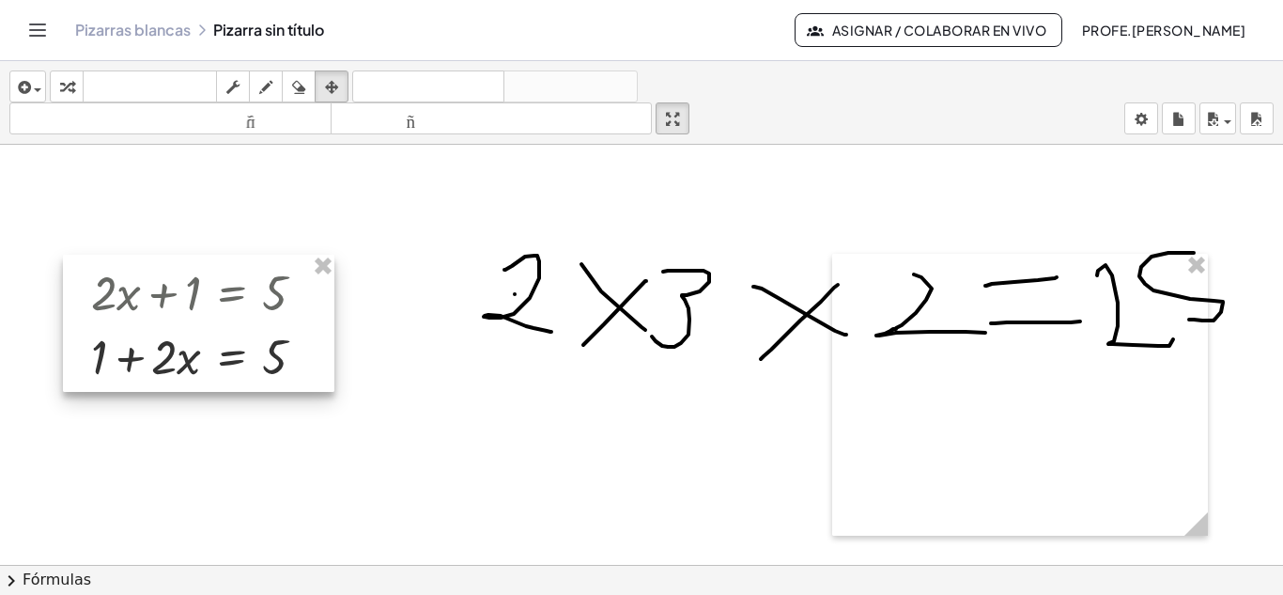
drag, startPoint x: 327, startPoint y: 261, endPoint x: 590, endPoint y: 299, distance: 265.7
click at [283, 292] on div at bounding box center [198, 323] width 271 height 137
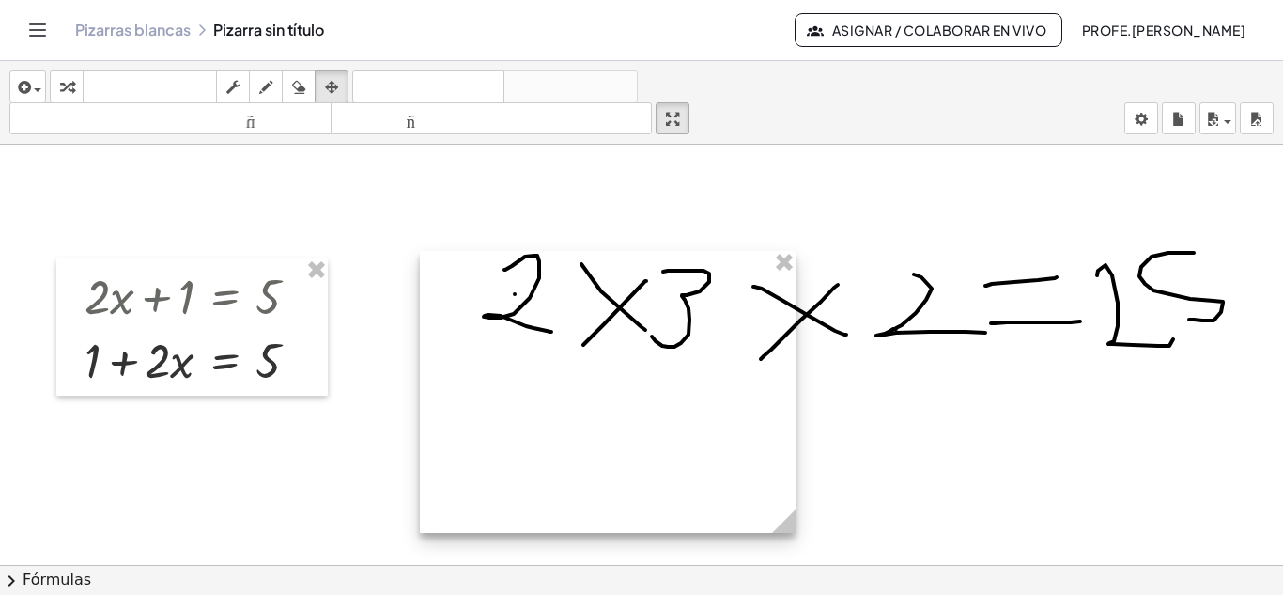
drag, startPoint x: 1076, startPoint y: 400, endPoint x: 664, endPoint y: 397, distance: 412.3
click at [664, 397] on div at bounding box center [608, 392] width 376 height 282
click at [624, 414] on div at bounding box center [608, 392] width 376 height 282
